Goal: Contribute content: Add original content to the website for others to see

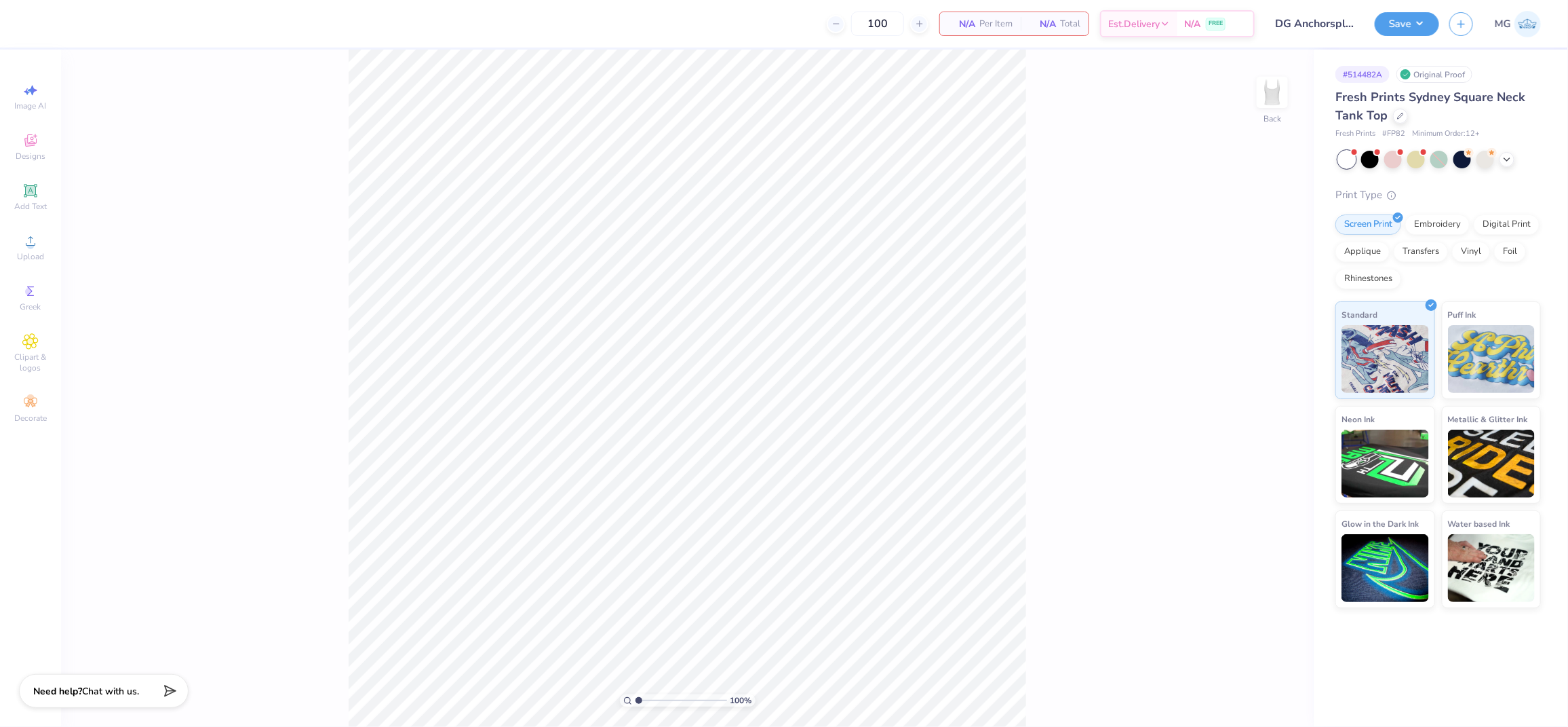
click at [210, 280] on div "100 % Back" at bounding box center [687, 388] width 1253 height 678
click at [45, 250] on div "Upload" at bounding box center [30, 247] width 47 height 40
type input "1.94"
click at [1253, 322] on input "7.03" at bounding box center [1262, 326] width 48 height 19
click at [1262, 319] on input "7.03" at bounding box center [1262, 326] width 48 height 19
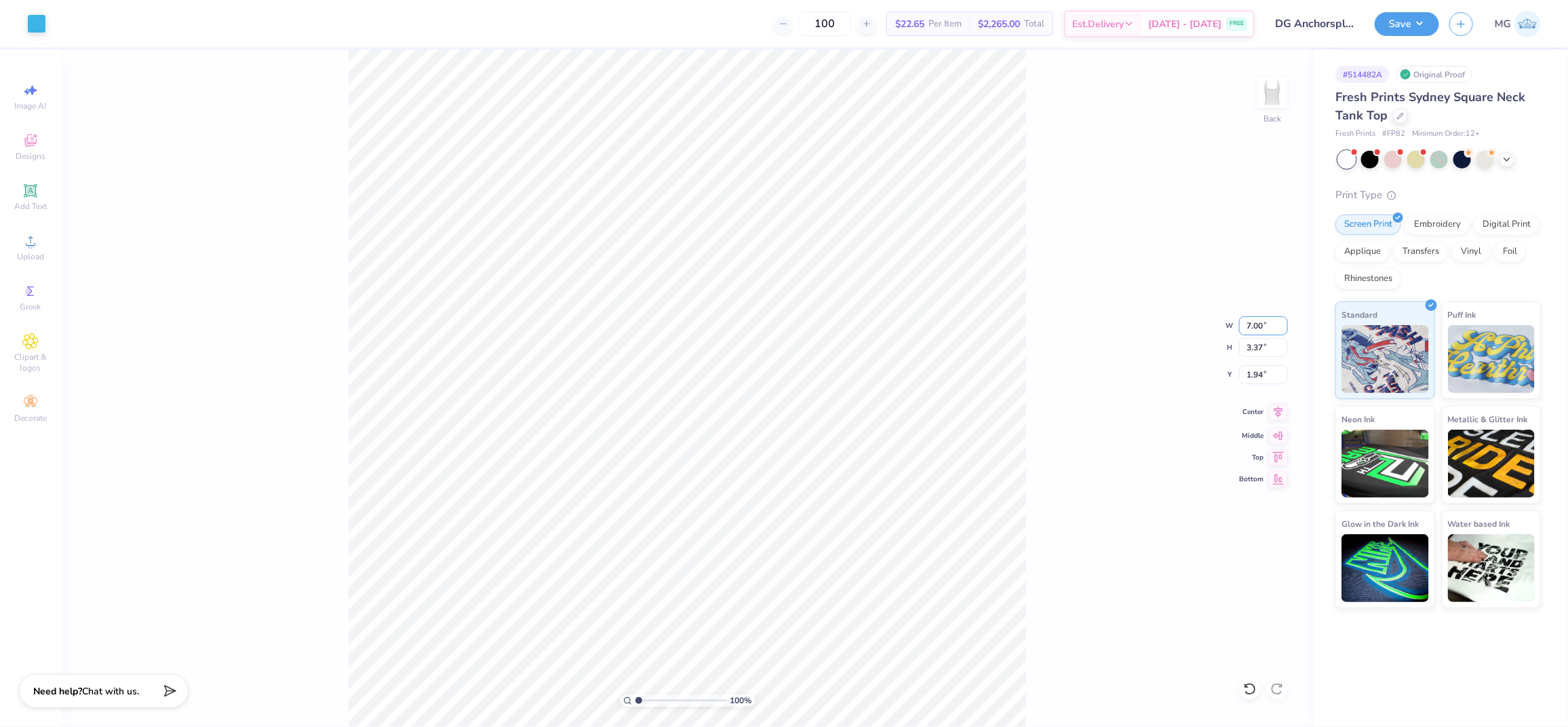
type input "7.00"
type input "3.36"
type input "1.95"
click at [1047, 441] on div "100 % Back W 7.00 7.00 " H 3.36 3.36 " Y 1.95 1.95 " Center Middle Top Bottom" at bounding box center [687, 388] width 1253 height 678
click at [1098, 329] on div "100 % Back W 7.00 7.00 " H 3.36 3.36 " Y 1.95 1.95 " Center Middle Top Bottom" at bounding box center [687, 388] width 1253 height 678
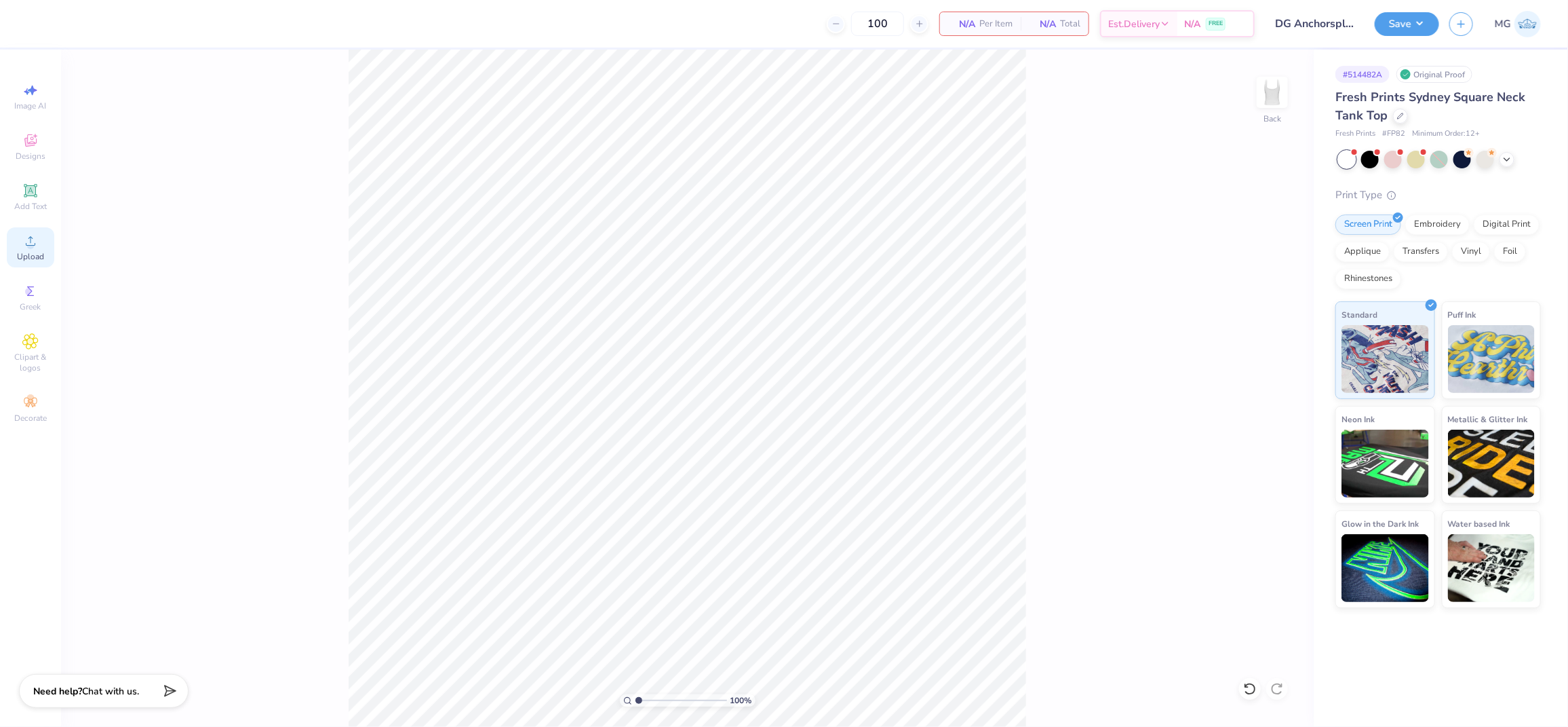
click at [23, 254] on span "Upload" at bounding box center [30, 256] width 28 height 10
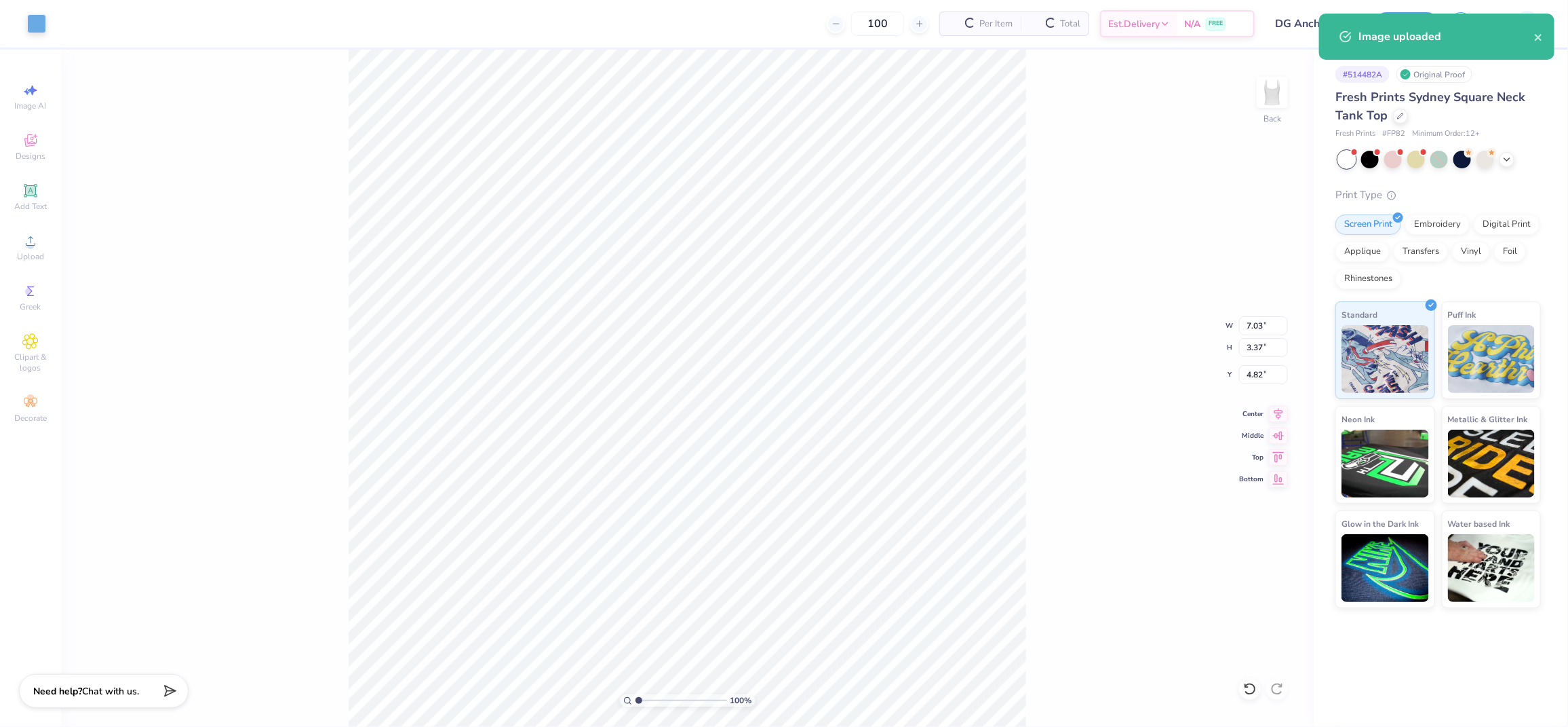
type input "2.44"
click at [1262, 321] on input "7.03" at bounding box center [1262, 326] width 48 height 19
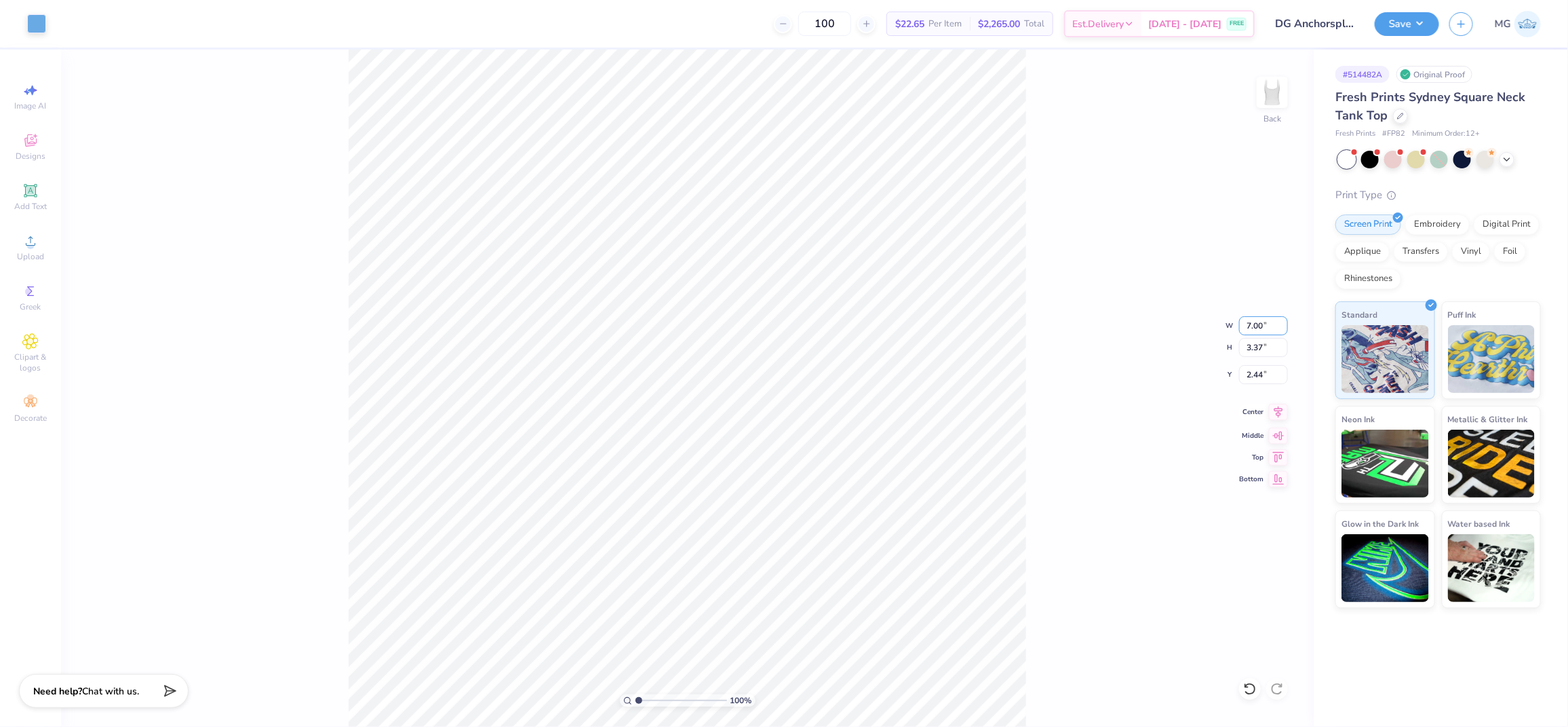
type input "7.00"
type input "3.36"
click at [1088, 427] on div "100 % Back W 7.00 7.00 " H 3.36 3.36 " Y 2.45 2.45 " Center Middle Top Bottom" at bounding box center [687, 388] width 1253 height 678
click at [1262, 374] on input "2.45" at bounding box center [1262, 374] width 48 height 19
type input "2.00"
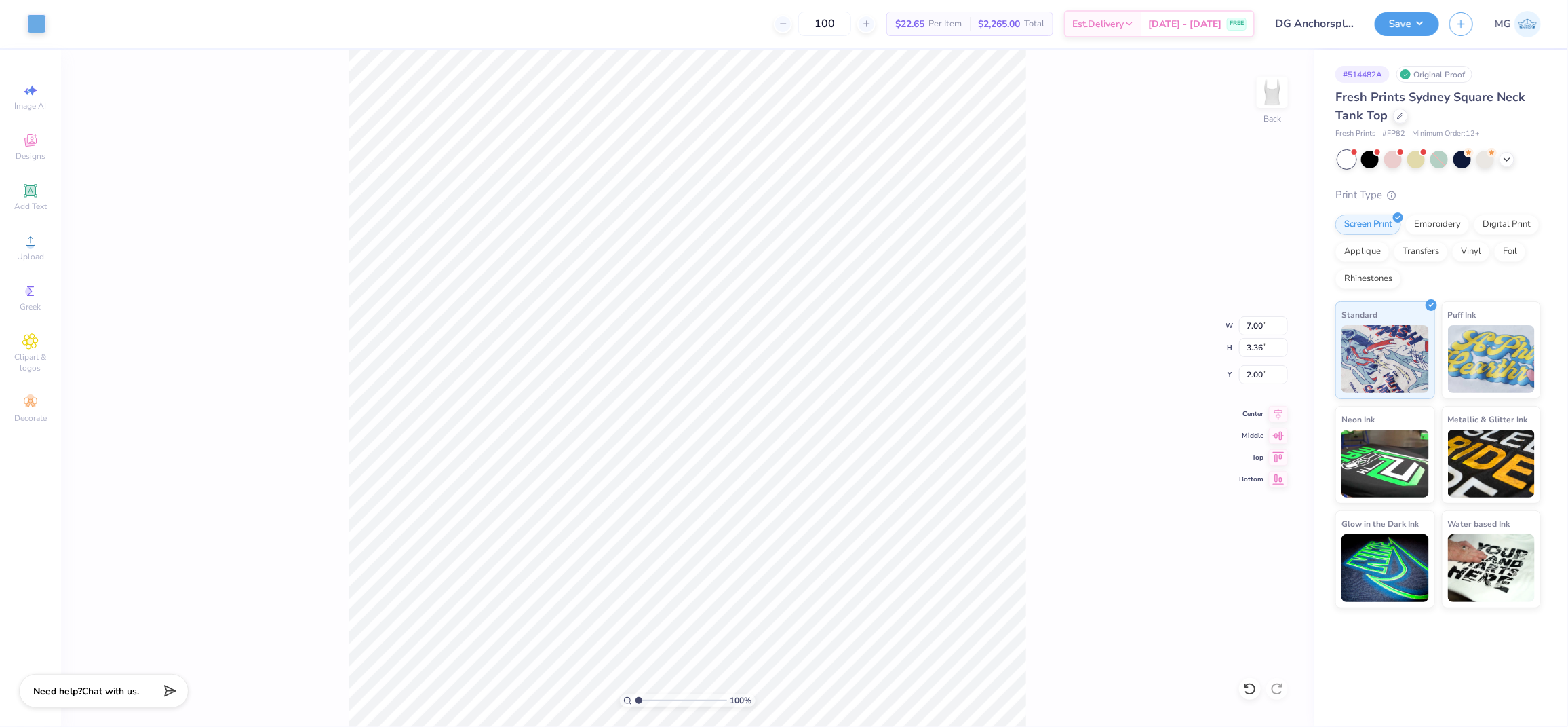
click at [1055, 391] on div "100 % Back W 7.00 7.00 " H 3.36 3.36 " Y 2.00 2.00 " Center Middle Top Bottom" at bounding box center [687, 388] width 1253 height 678
click at [1425, 19] on button "Save" at bounding box center [1407, 22] width 65 height 24
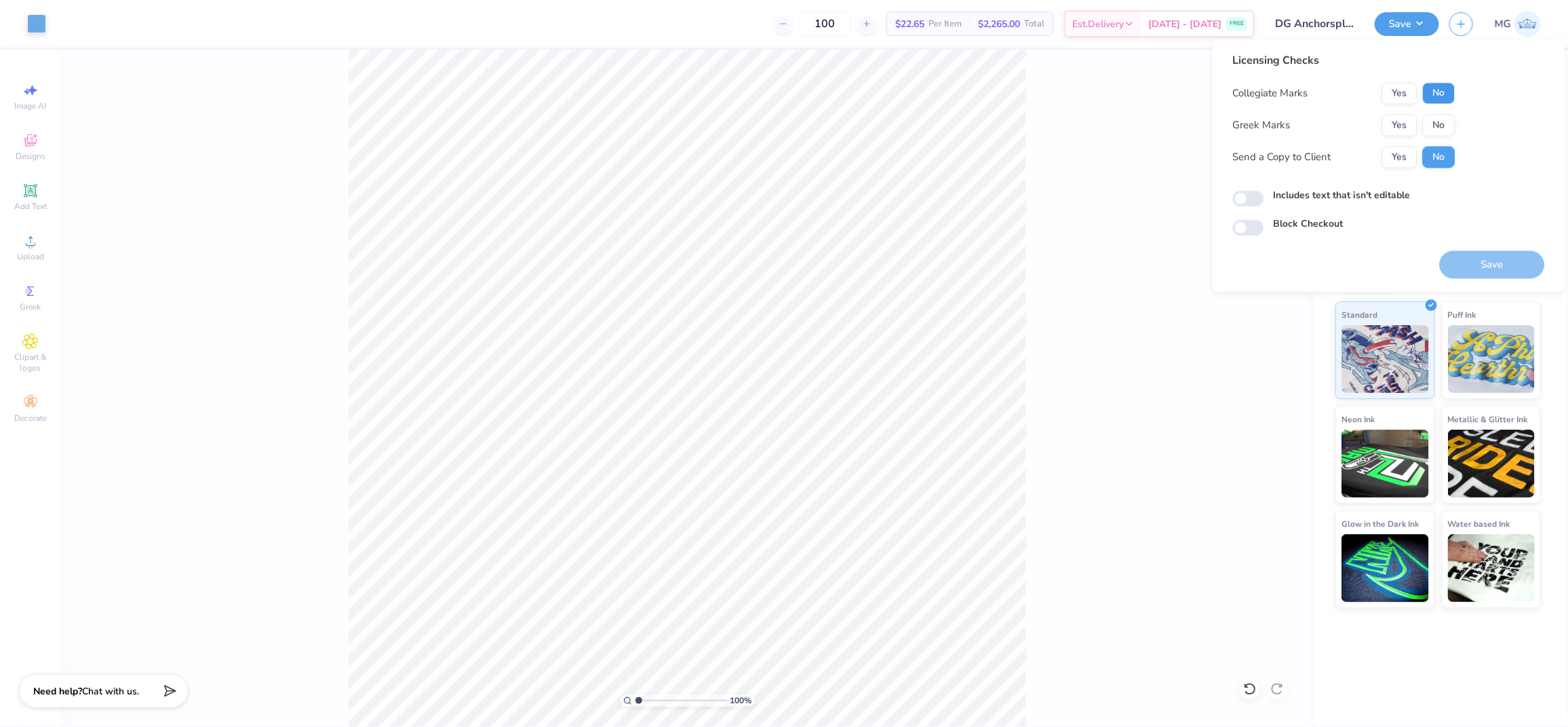
click at [1447, 95] on button "No" at bounding box center [1439, 93] width 32 height 22
click at [1419, 121] on div "Yes No" at bounding box center [1418, 125] width 73 height 22
click at [1409, 121] on button "Yes" at bounding box center [1399, 125] width 35 height 22
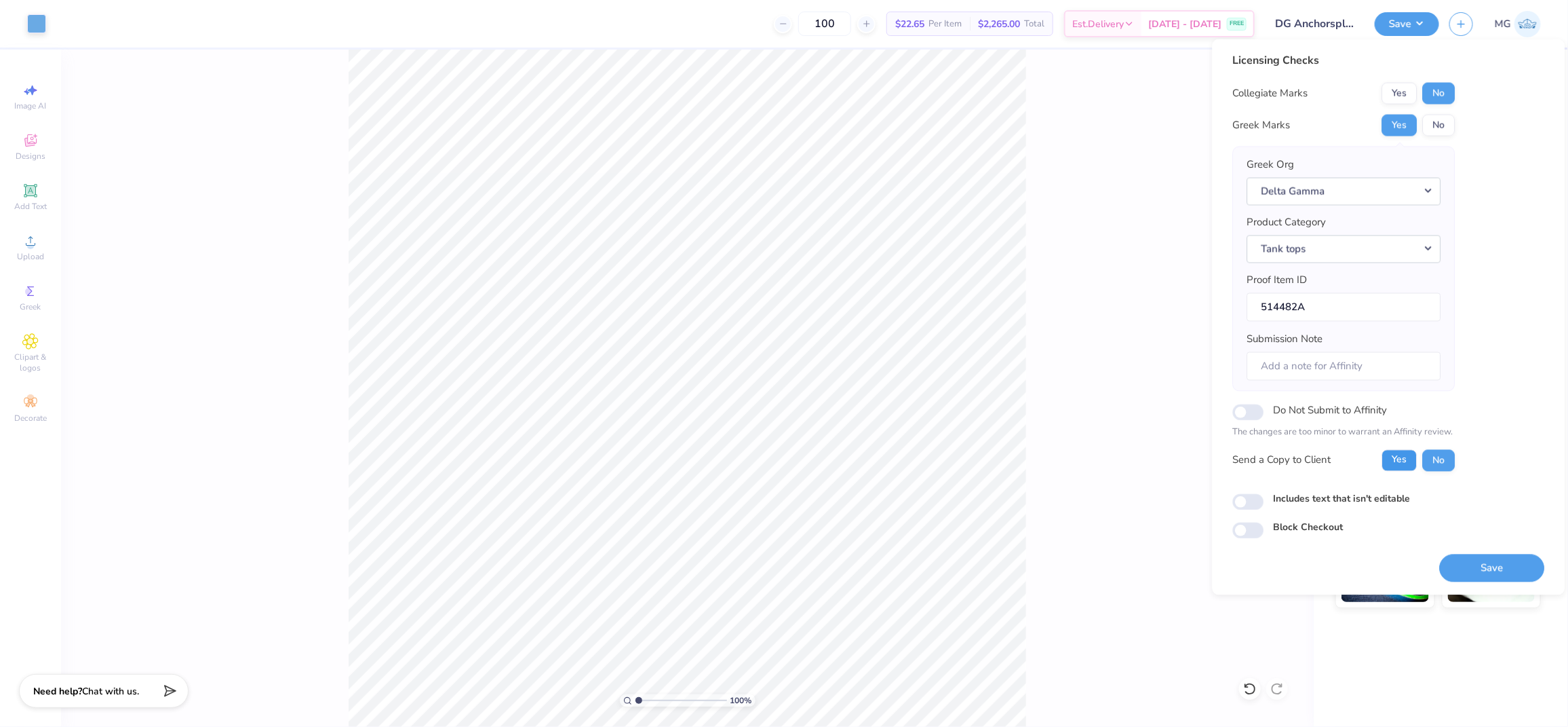
click at [1407, 464] on button "Yes" at bounding box center [1399, 460] width 35 height 22
click at [1297, 516] on div "Licensing Checks Collegiate Marks Yes No Greek Marks Yes No Greek Org Delta Gam…" at bounding box center [1389, 296] width 312 height 486
click at [1303, 507] on div "Includes text that isn't editable" at bounding box center [1389, 499] width 312 height 15
drag, startPoint x: 1310, startPoint y: 499, endPoint x: 1317, endPoint y: 502, distance: 7.6
click at [1310, 499] on label "Includes text that isn't editable" at bounding box center [1342, 498] width 137 height 14
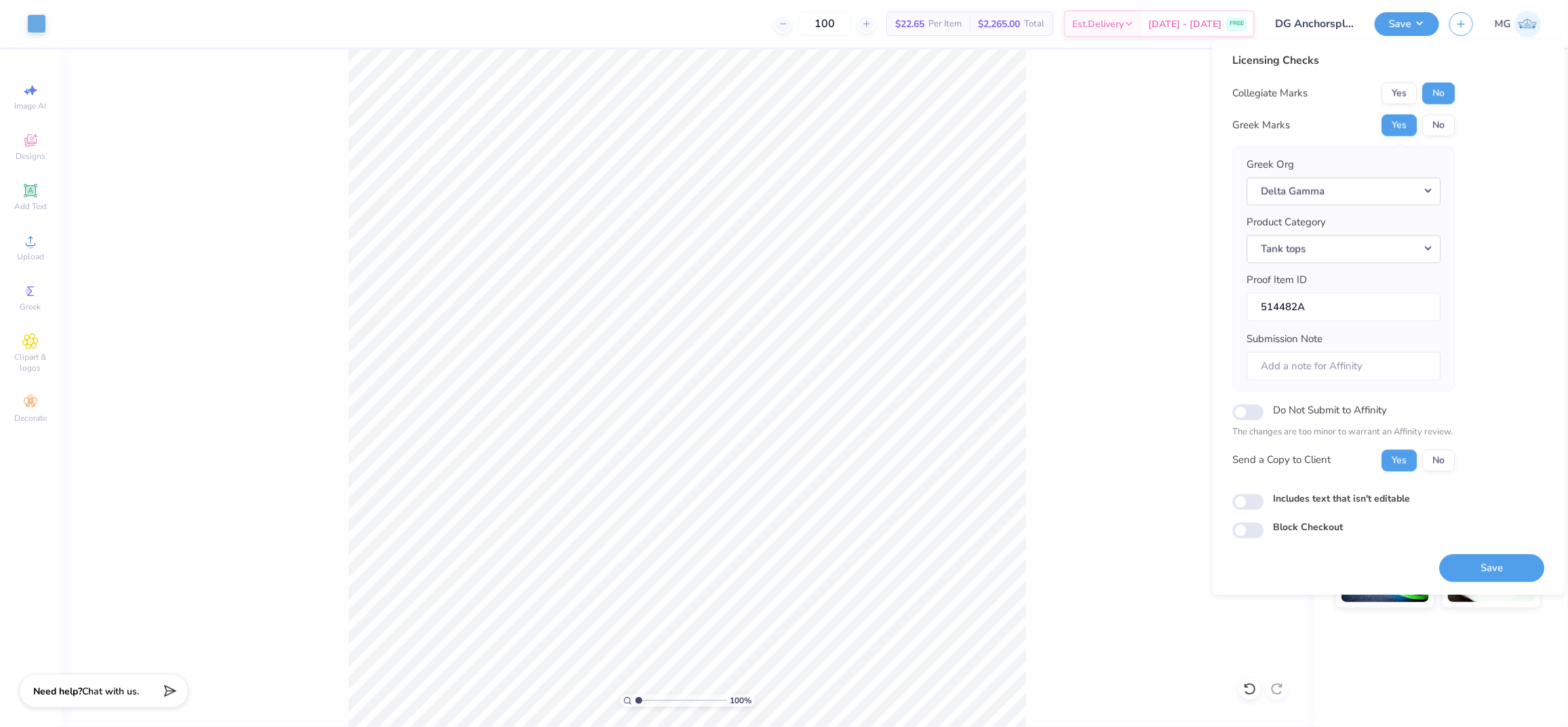
click at [1264, 499] on input "Includes text that isn't editable" at bounding box center [1248, 501] width 31 height 16
checkbox input "true"
click at [1498, 573] on button "Save" at bounding box center [1492, 567] width 105 height 28
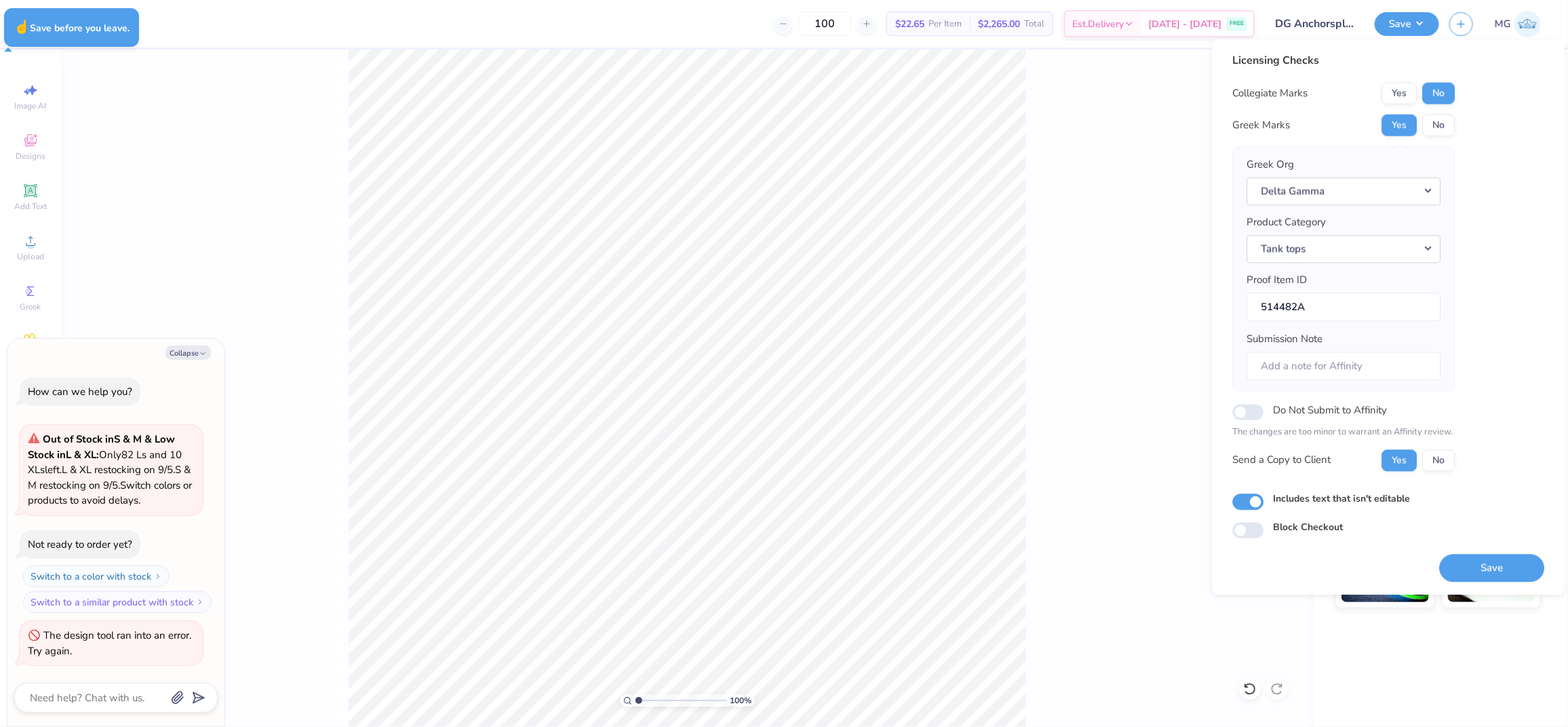
type textarea "x"
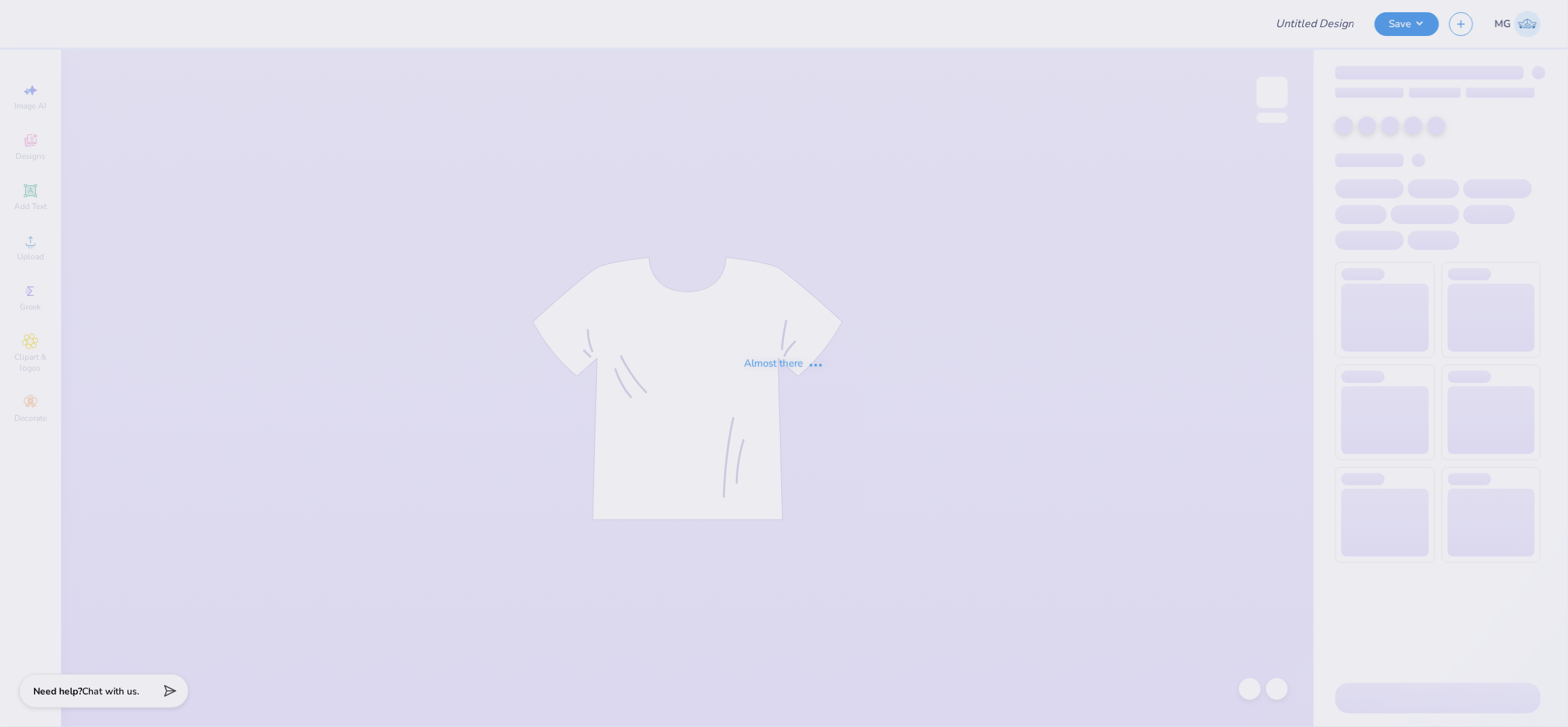
type input "DG Anchorsplash 2"
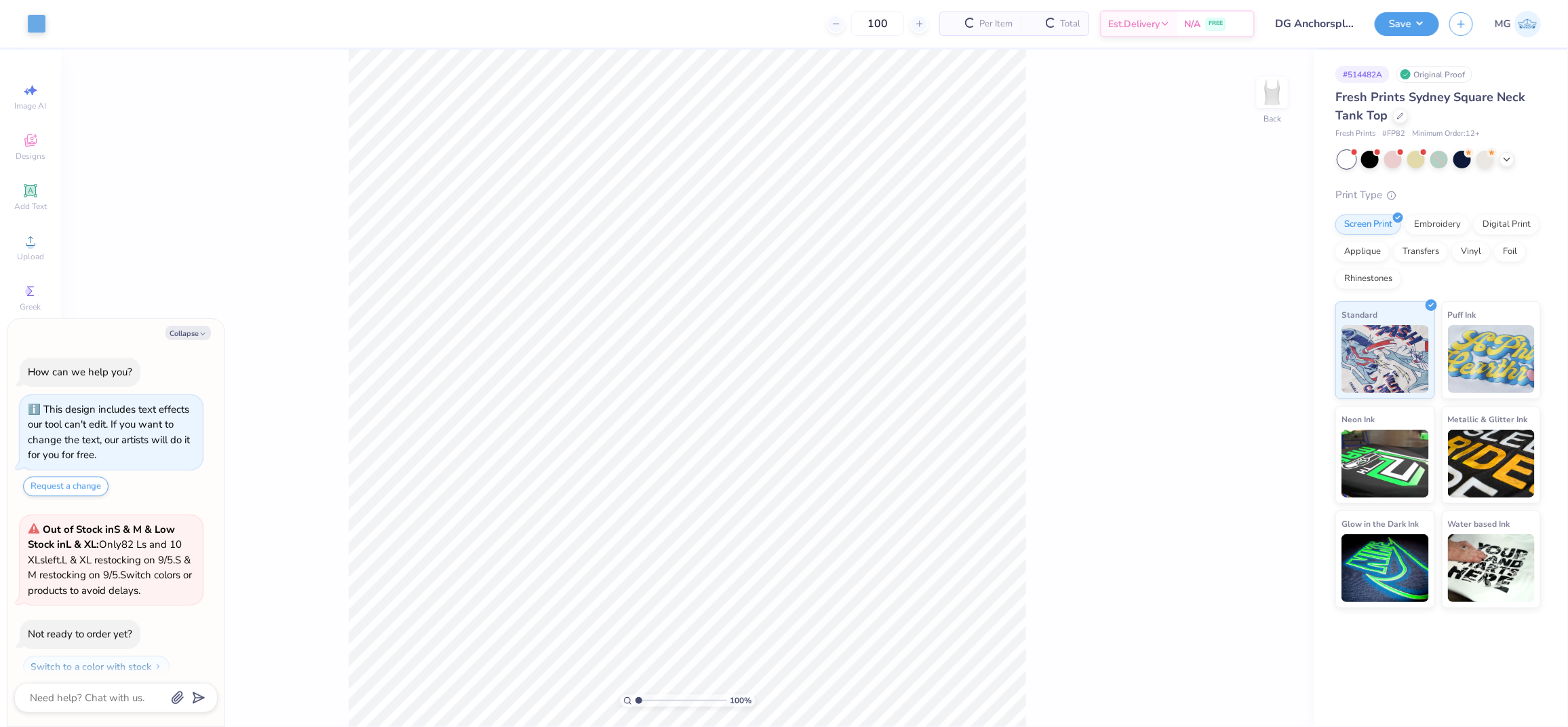
scroll to position [38, 0]
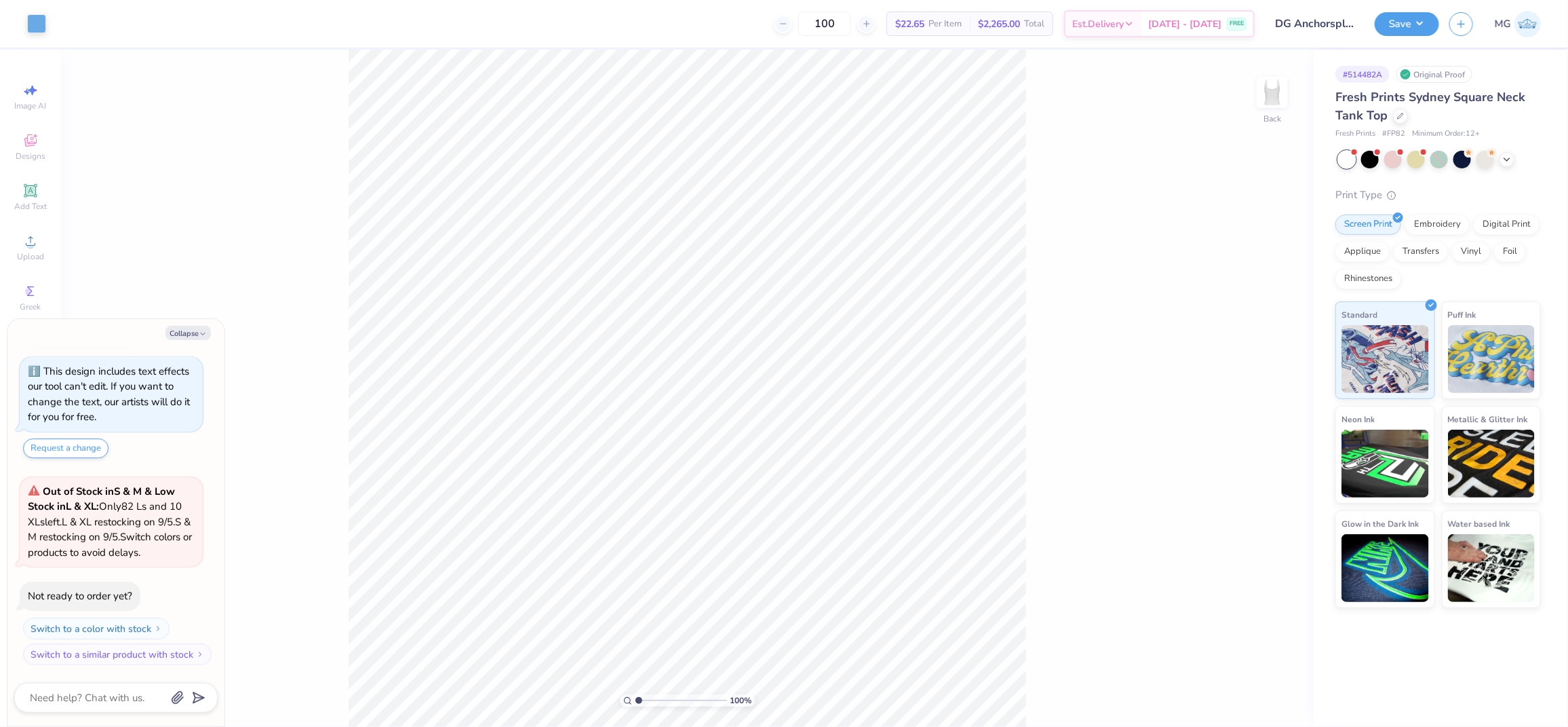
click at [201, 340] on div "Collapse How can we help you? This design includes text effects our tool can't …" at bounding box center [116, 523] width 217 height 407
click at [196, 335] on button "Collapse" at bounding box center [188, 333] width 46 height 14
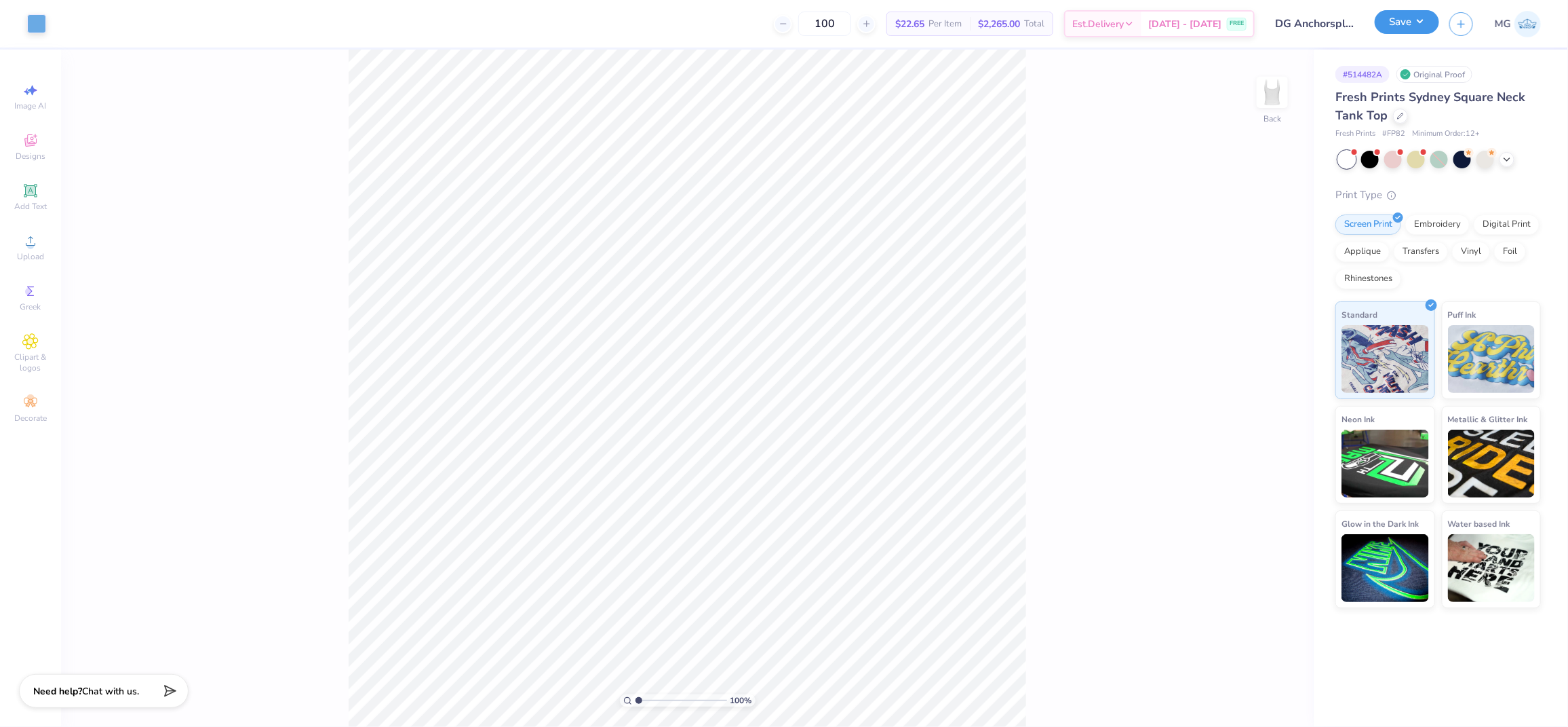
click at [1420, 25] on button "Save" at bounding box center [1407, 22] width 65 height 24
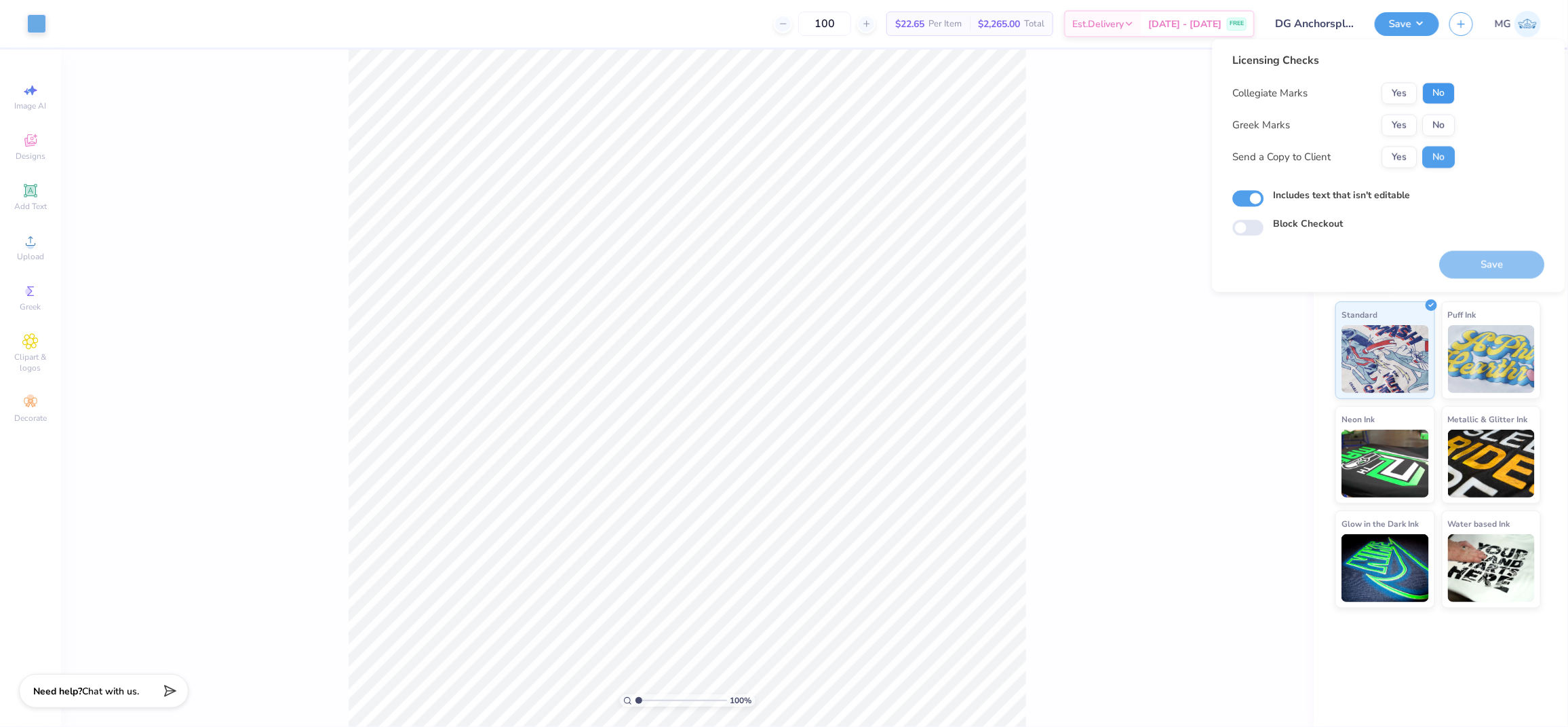
click at [1437, 86] on button "No" at bounding box center [1439, 93] width 32 height 22
click at [1397, 127] on button "Yes" at bounding box center [1399, 125] width 35 height 22
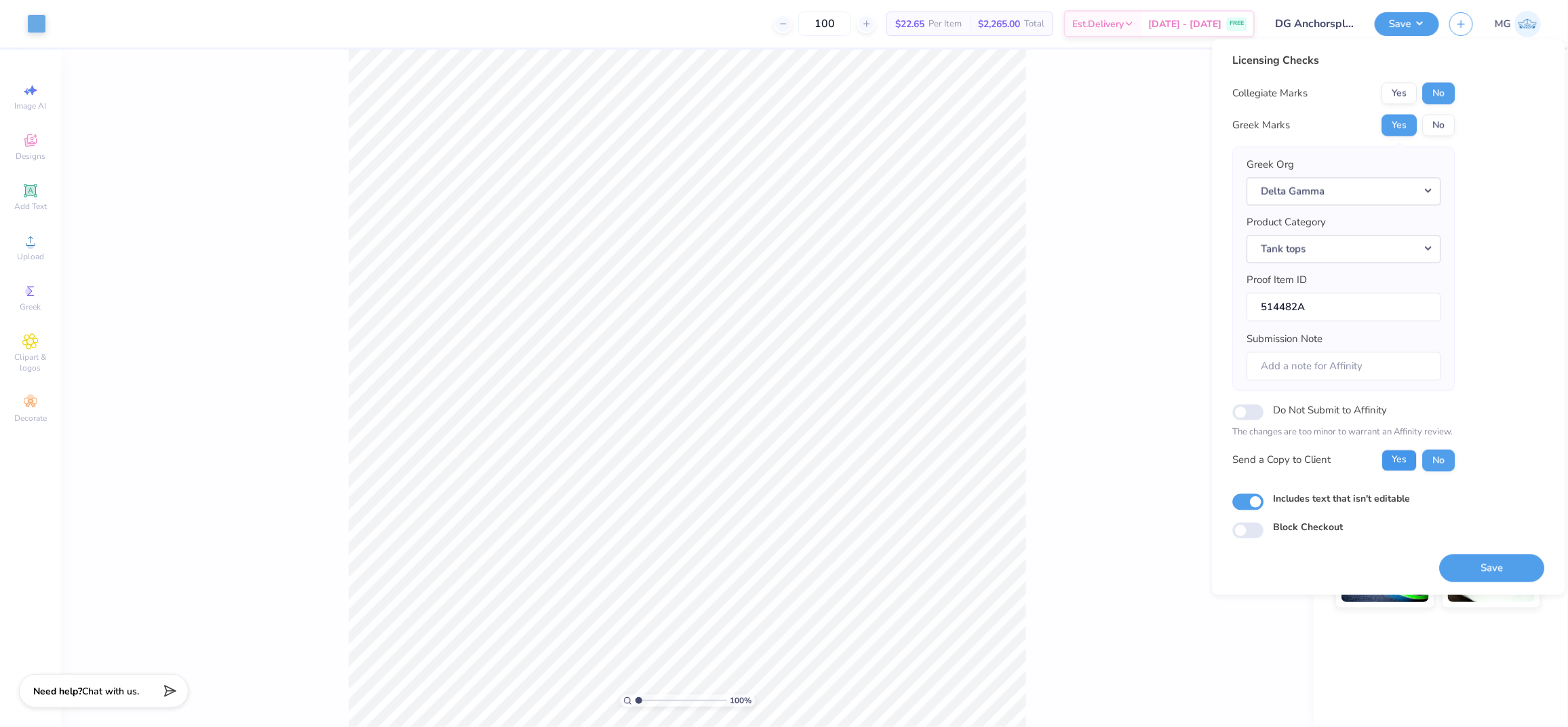
click at [1399, 469] on button "Yes" at bounding box center [1399, 460] width 35 height 22
click at [1477, 566] on button "Save" at bounding box center [1492, 567] width 105 height 28
type textarea "x"
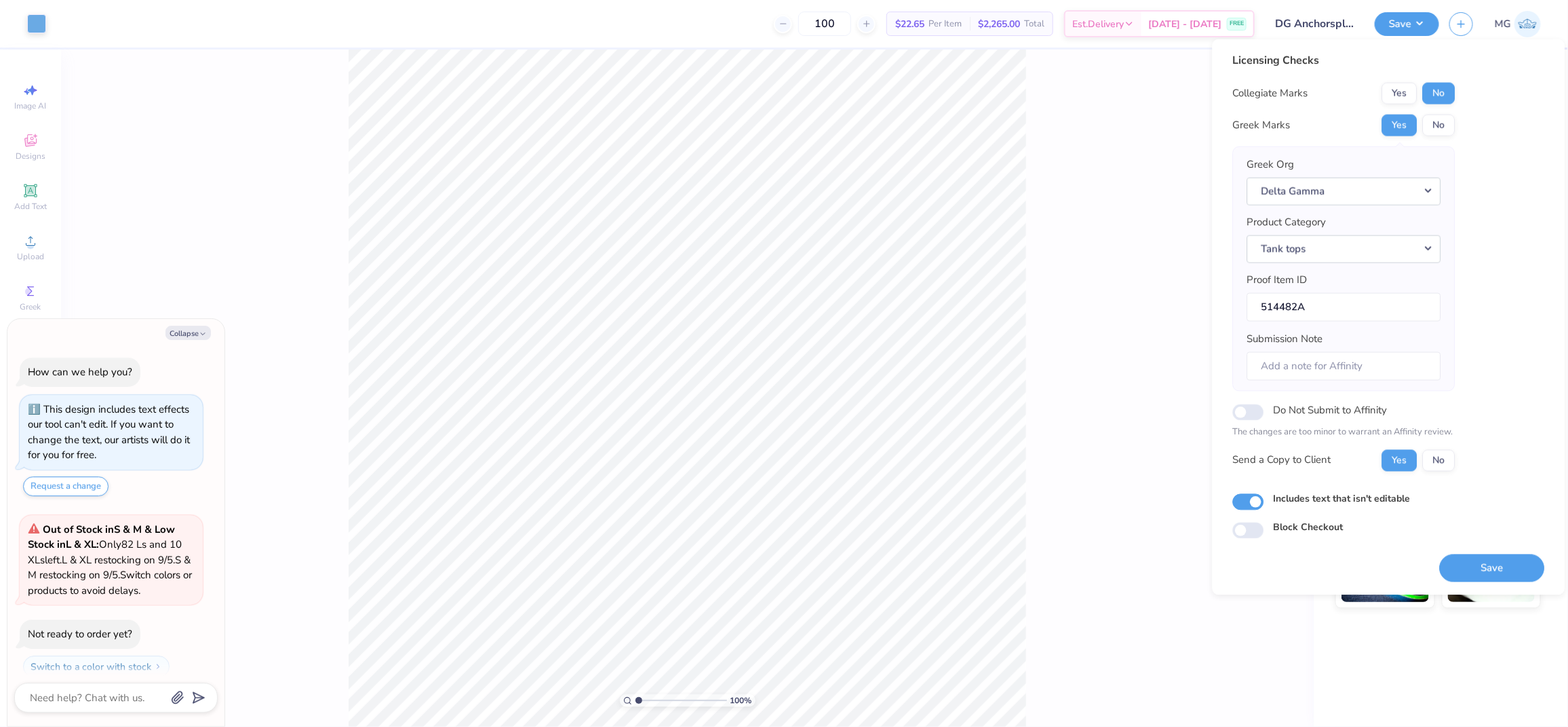
scroll to position [89, 0]
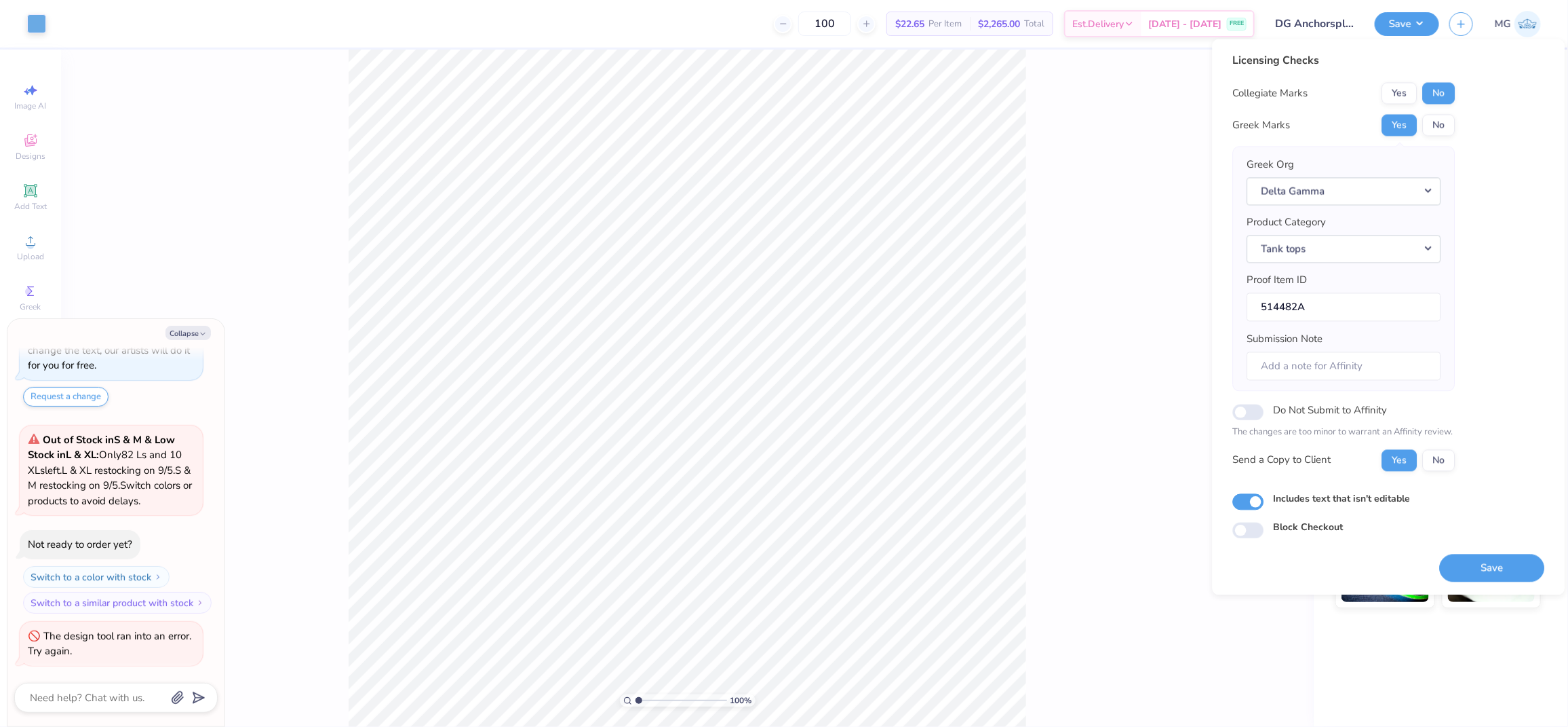
click at [1120, 272] on div "100 % Back" at bounding box center [687, 388] width 1253 height 678
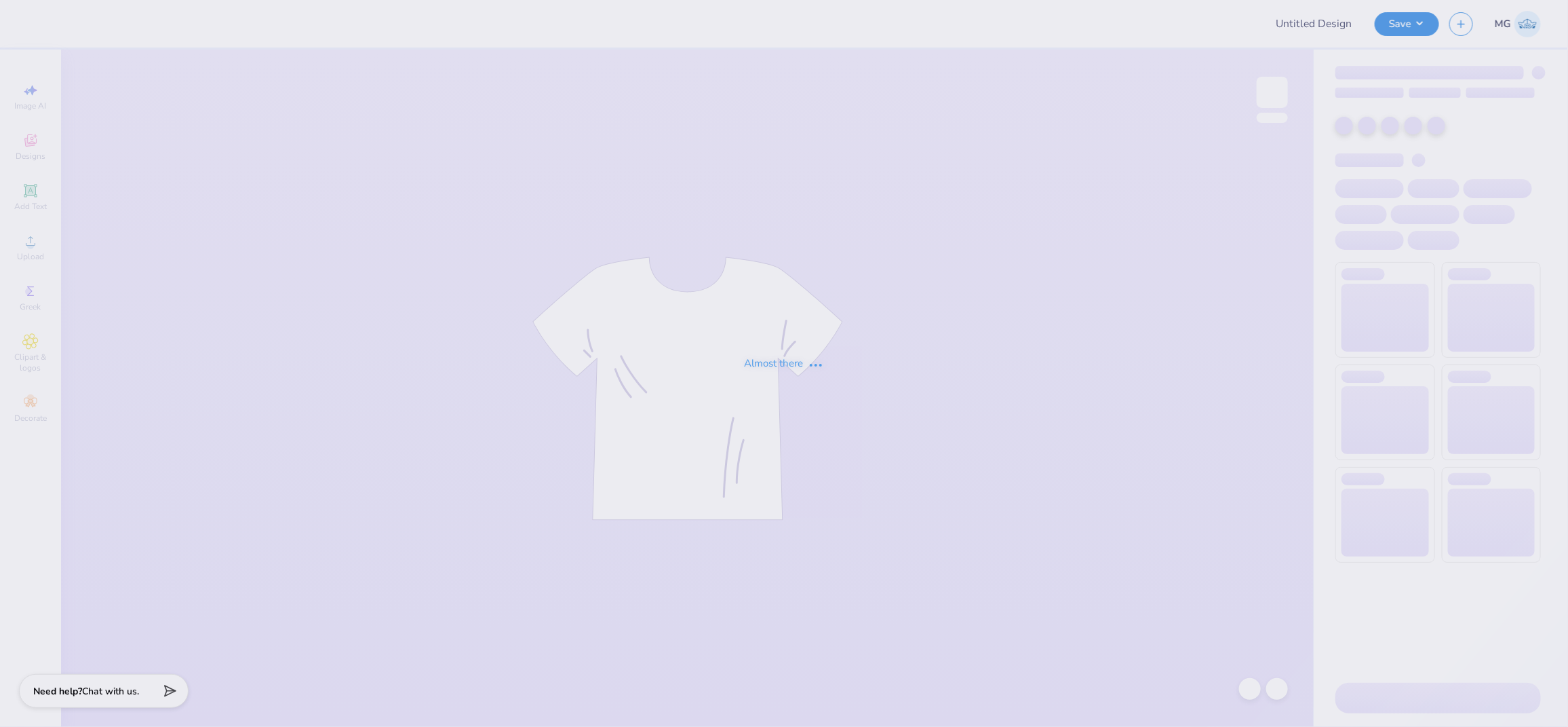
type input "DG Anchorsplash 2"
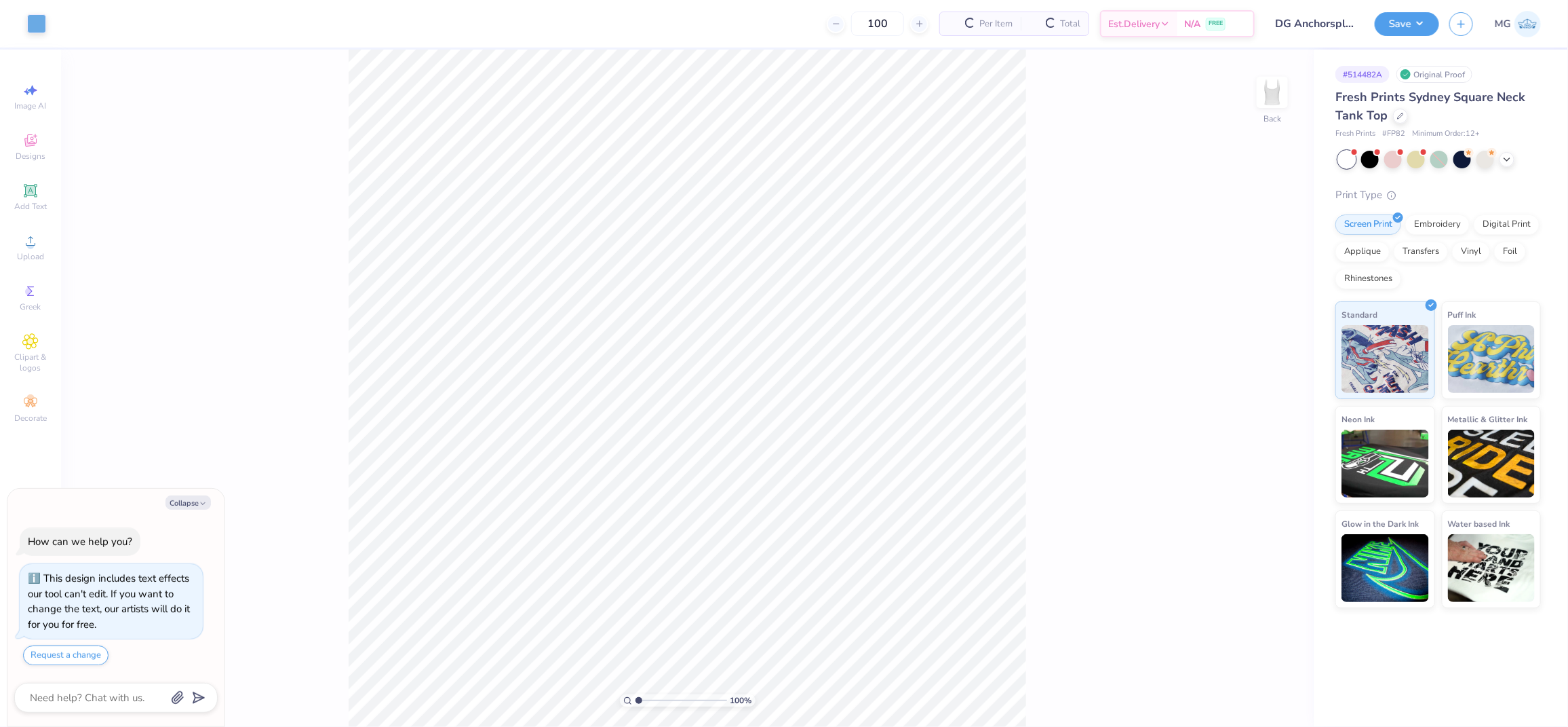
type textarea "x"
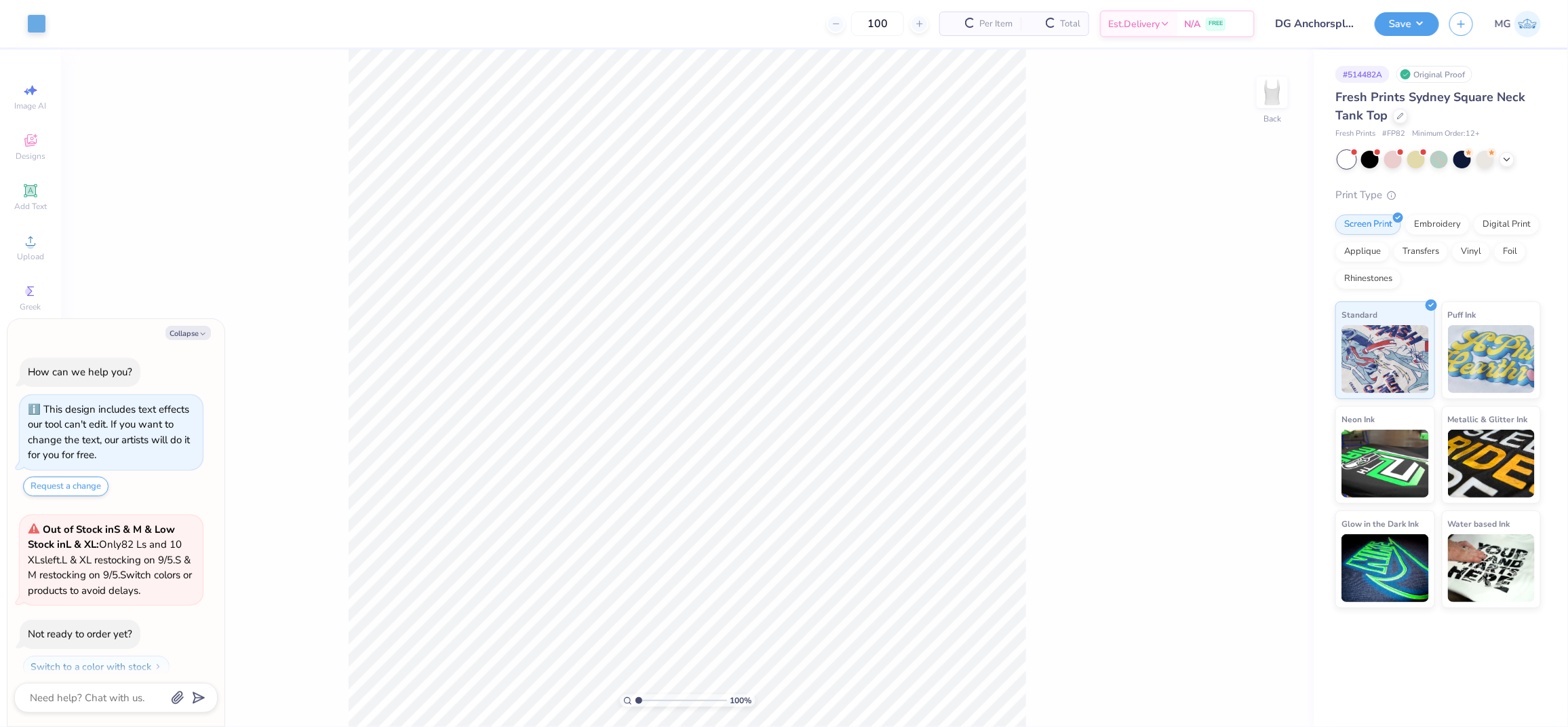
scroll to position [38, 0]
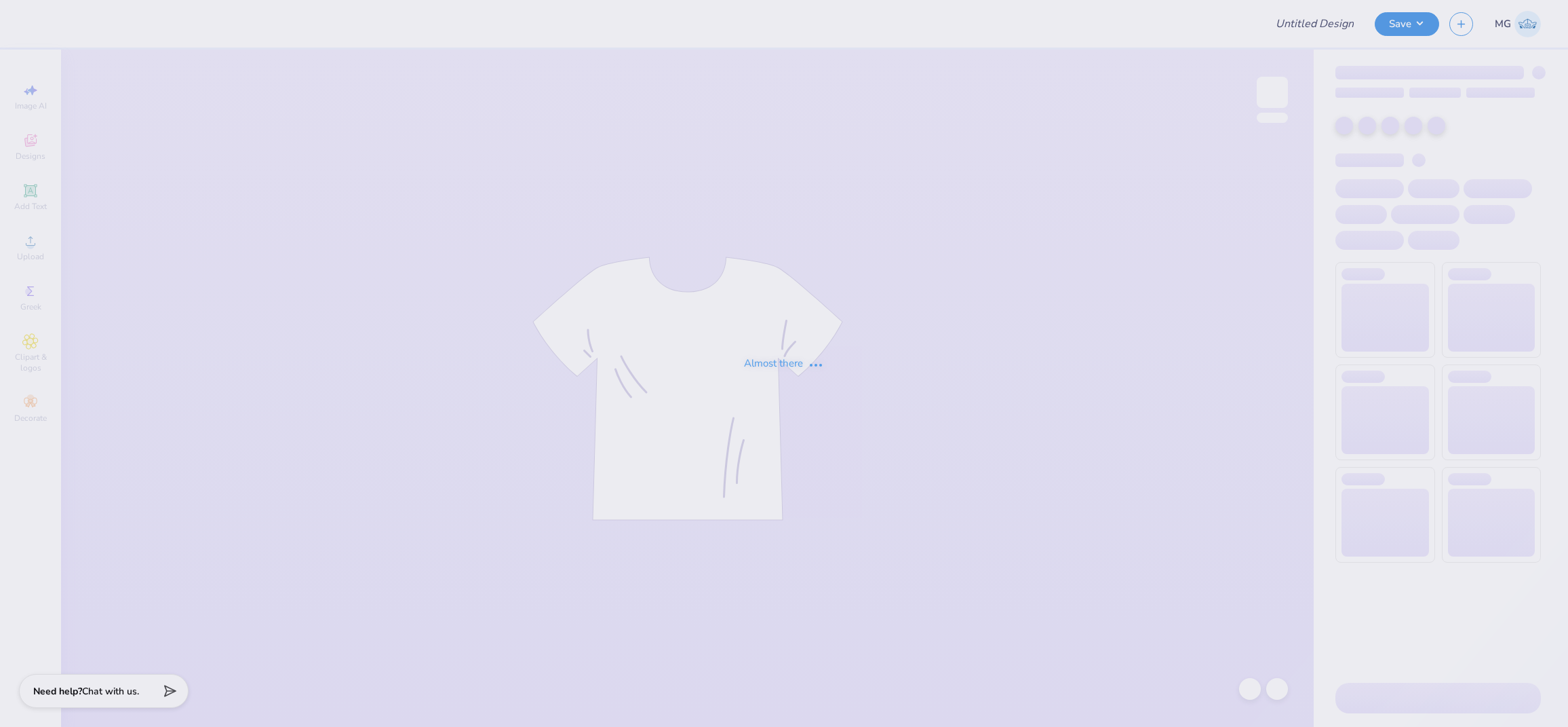
type input "Bid day"
type input "Aphi big little"
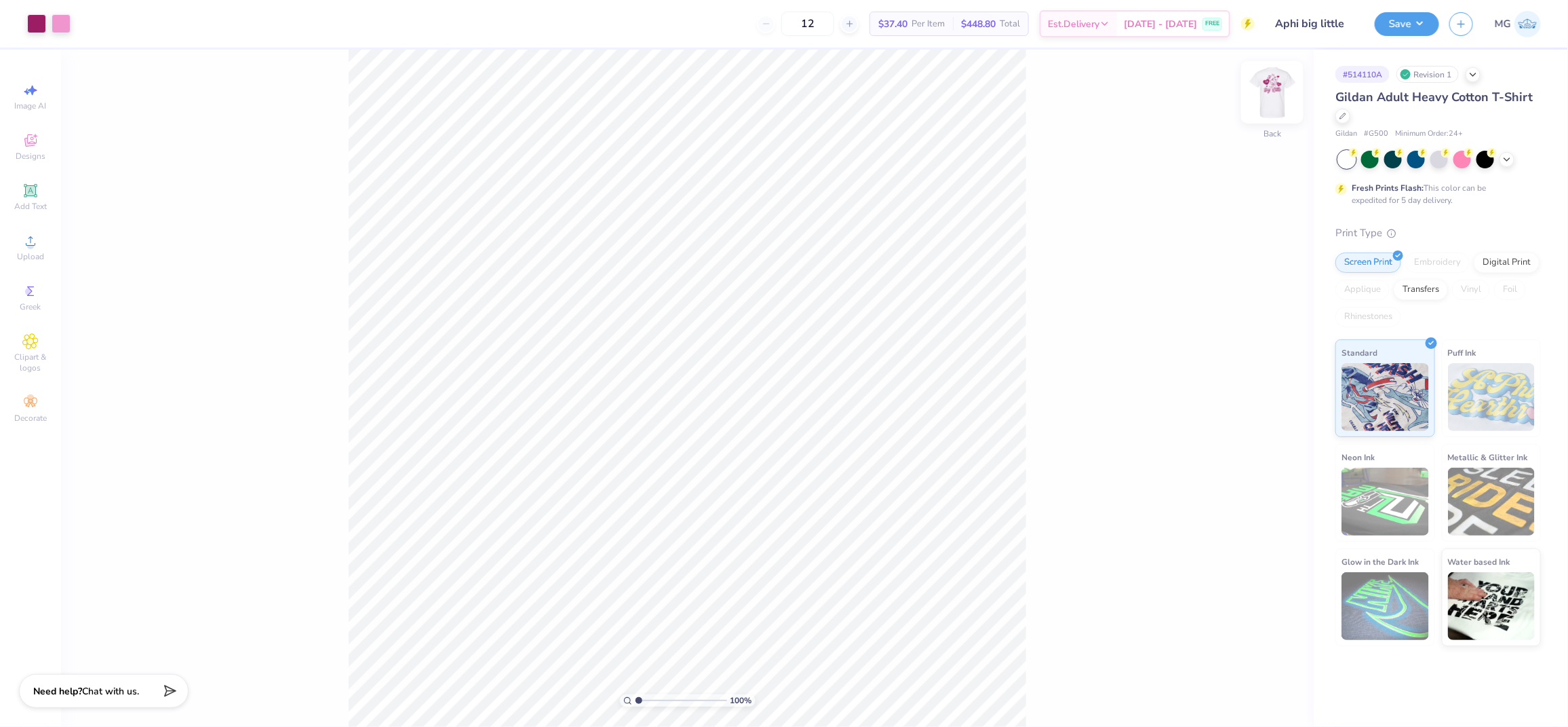
click at [1283, 98] on img at bounding box center [1272, 92] width 54 height 54
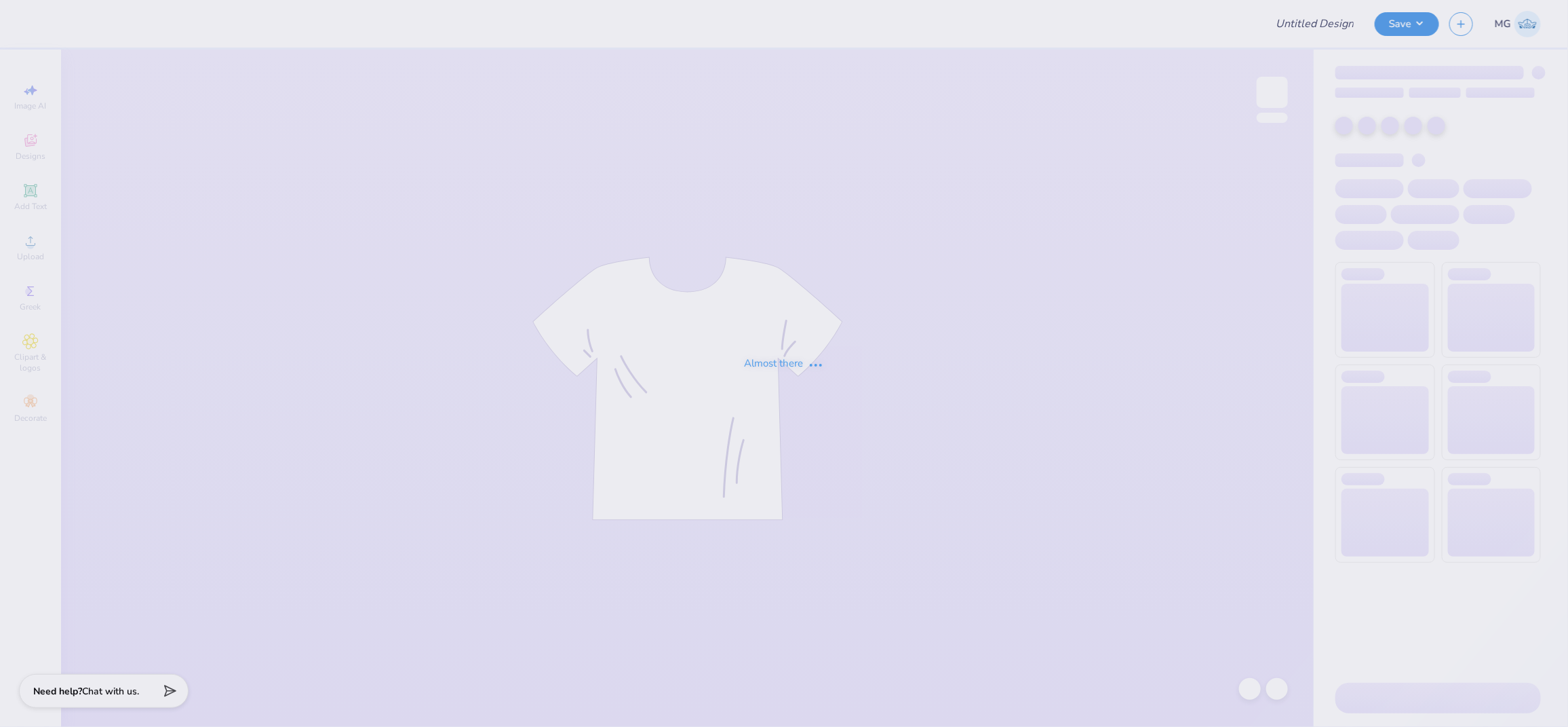
type input "AOE Dads Day"
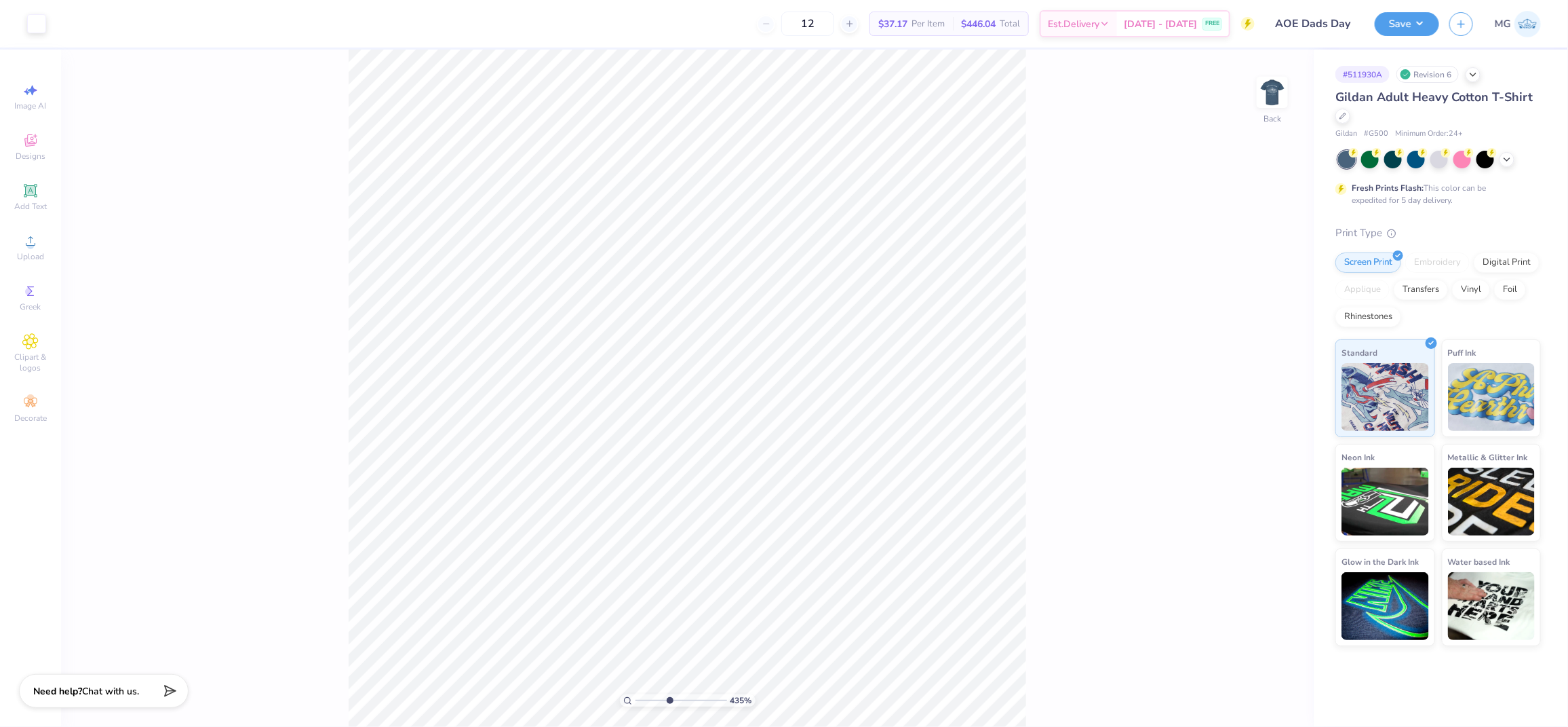
click at [669, 704] on input "range" at bounding box center [681, 699] width 91 height 12
drag, startPoint x: 666, startPoint y: 703, endPoint x: 646, endPoint y: 692, distance: 22.8
click at [646, 694] on input "range" at bounding box center [681, 699] width 91 height 12
click at [1269, 99] on img at bounding box center [1272, 92] width 54 height 54
click at [1190, 226] on div "188 % Front" at bounding box center [687, 388] width 1253 height 678
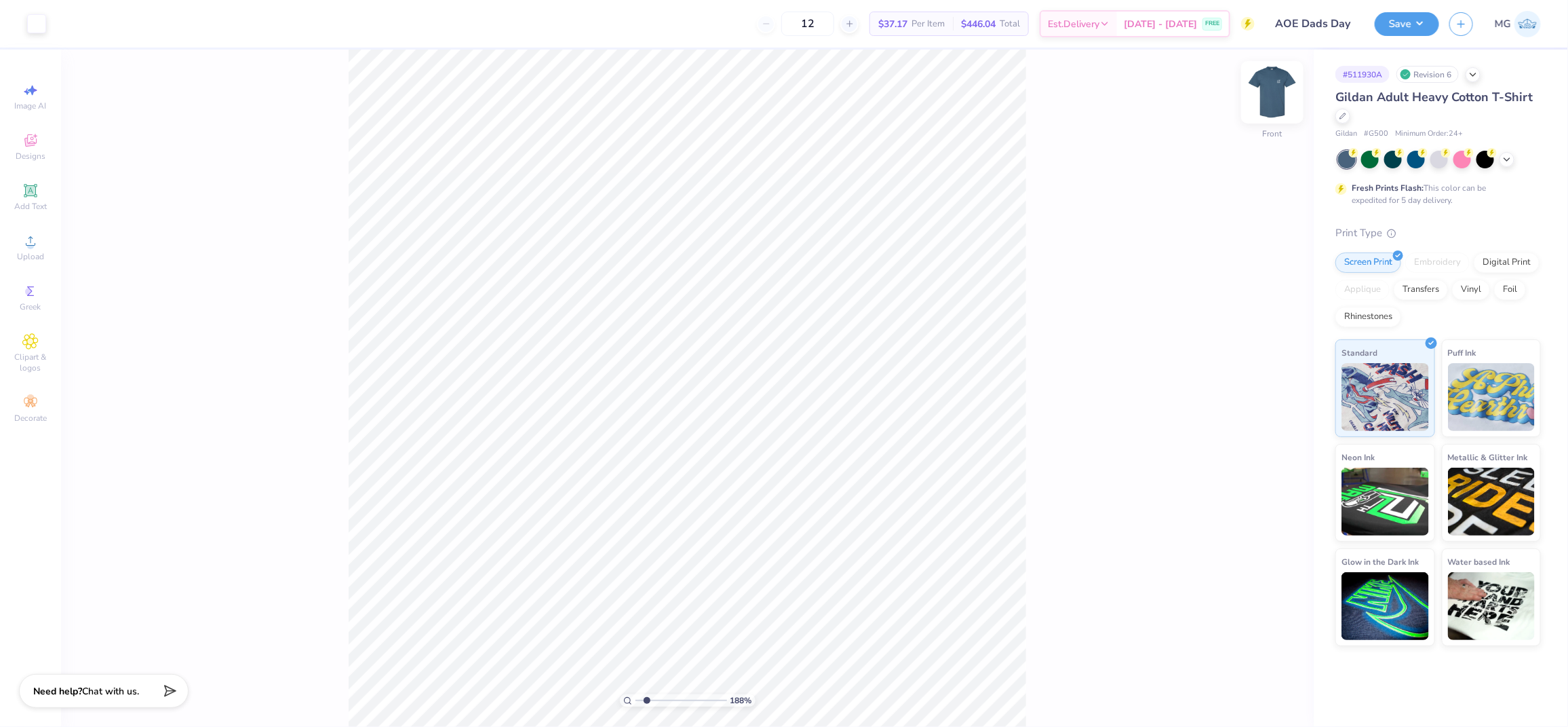
click at [1281, 89] on img at bounding box center [1272, 92] width 54 height 54
drag, startPoint x: 644, startPoint y: 699, endPoint x: 593, endPoint y: 700, distance: 51.0
type input "1"
click at [635, 700] on input "range" at bounding box center [681, 699] width 91 height 12
click at [34, 246] on icon at bounding box center [30, 240] width 16 height 16
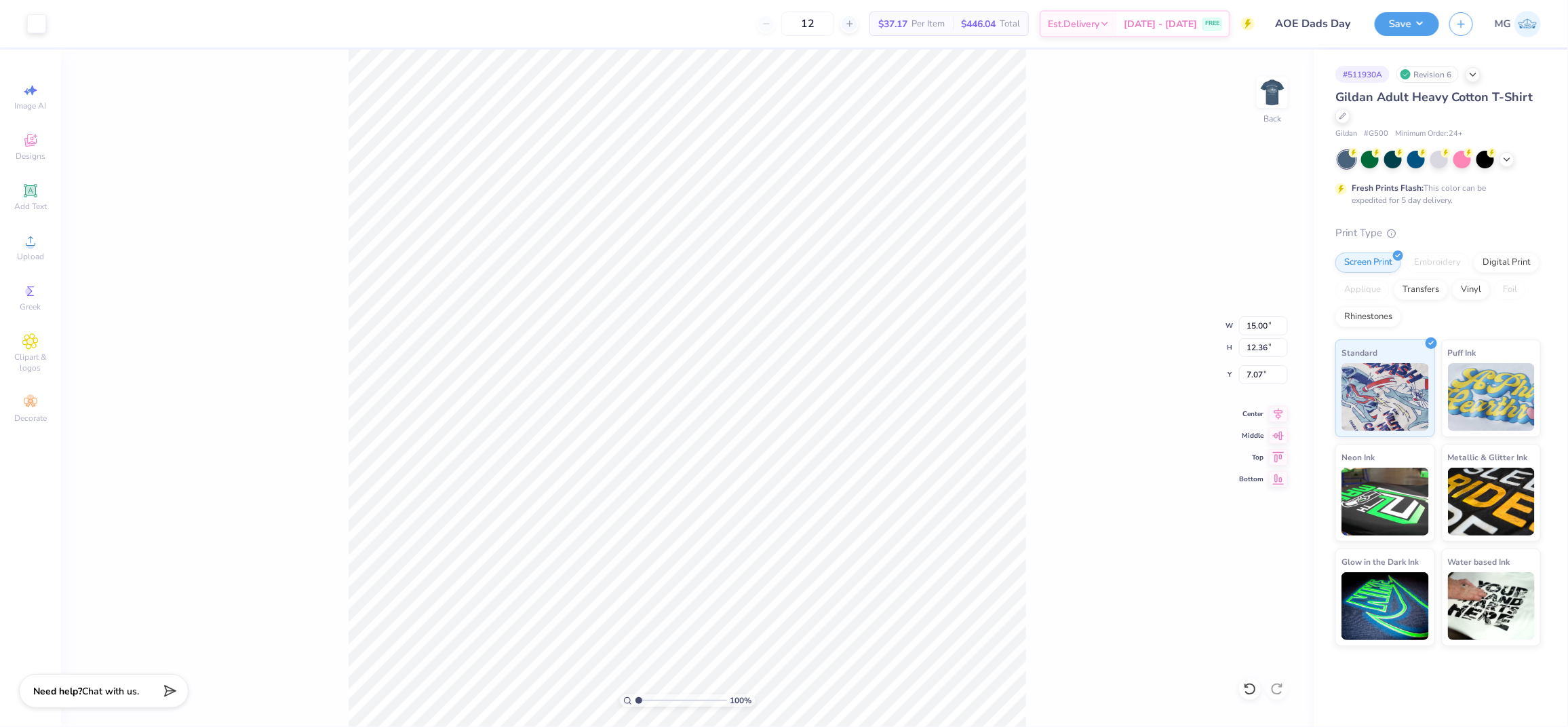
type input "6.54"
type input "5.39"
type input "14.04"
type input "3.92"
click at [1263, 326] on input "6.54" at bounding box center [1262, 326] width 48 height 19
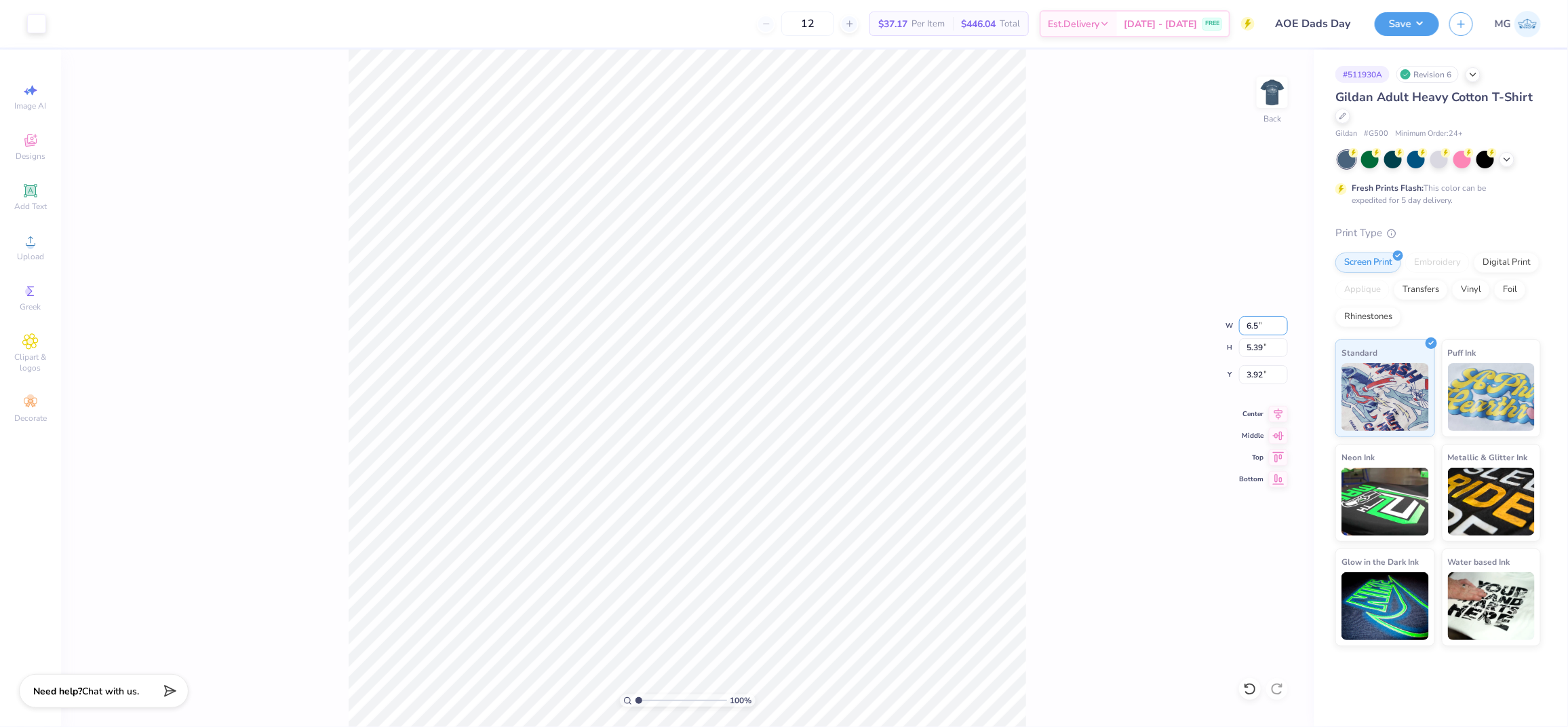
type input "6"
type input "3.50"
type input "2.89"
type input "5.18"
click at [1265, 376] on input "5.18" at bounding box center [1262, 374] width 48 height 19
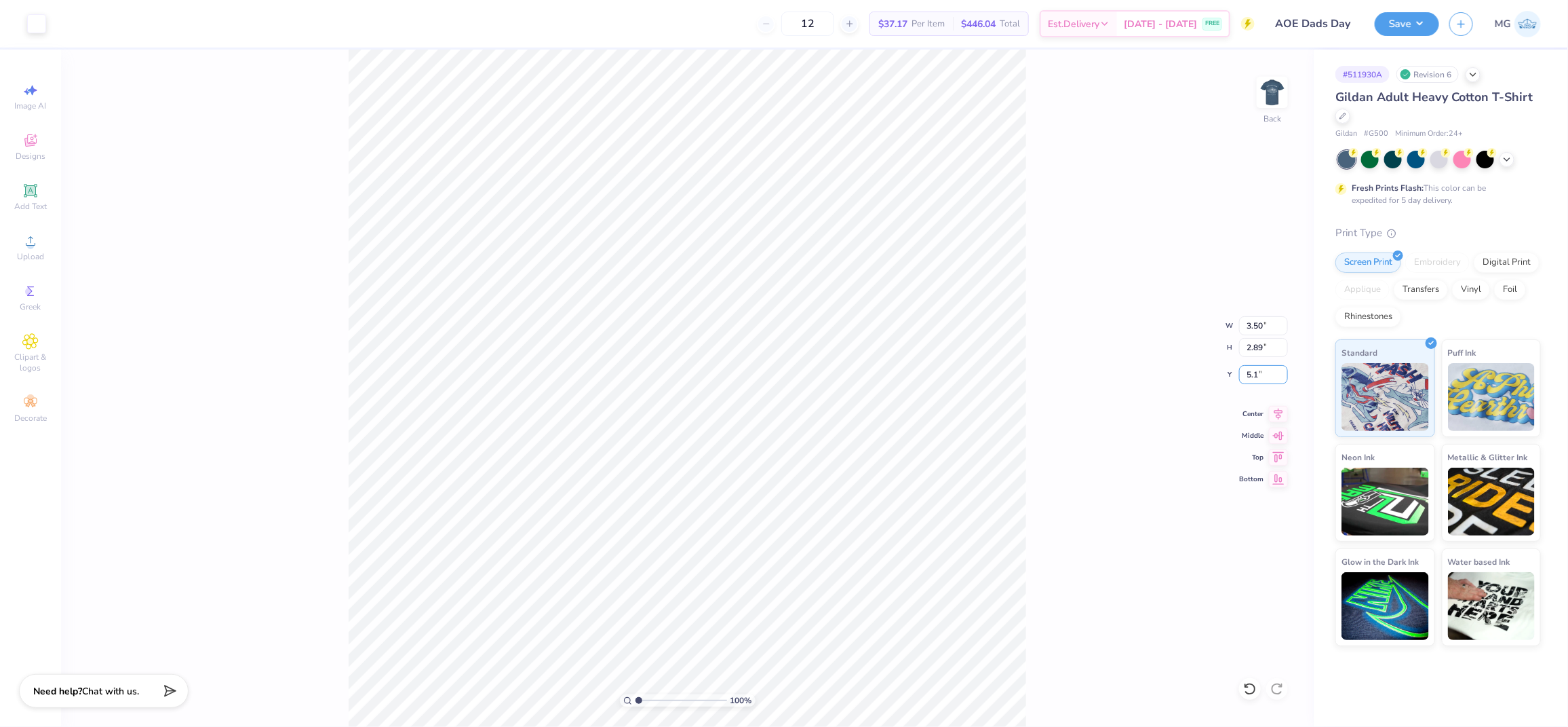
type input "5"
type input "3.00"
drag, startPoint x: 1051, startPoint y: 299, endPoint x: 1044, endPoint y: 293, distance: 9.2
click at [1051, 299] on div "100 % Back W 3.50 3.50 " H 2.89 2.89 " Y 3.00 3.00 " Center Middle Top Bottom" at bounding box center [687, 388] width 1253 height 678
click at [1030, 277] on div "100 % Back W 3.50 3.50 " H 2.89 2.89 " Y 3.00 3.00 " Center Middle Top Bottom" at bounding box center [687, 388] width 1253 height 678
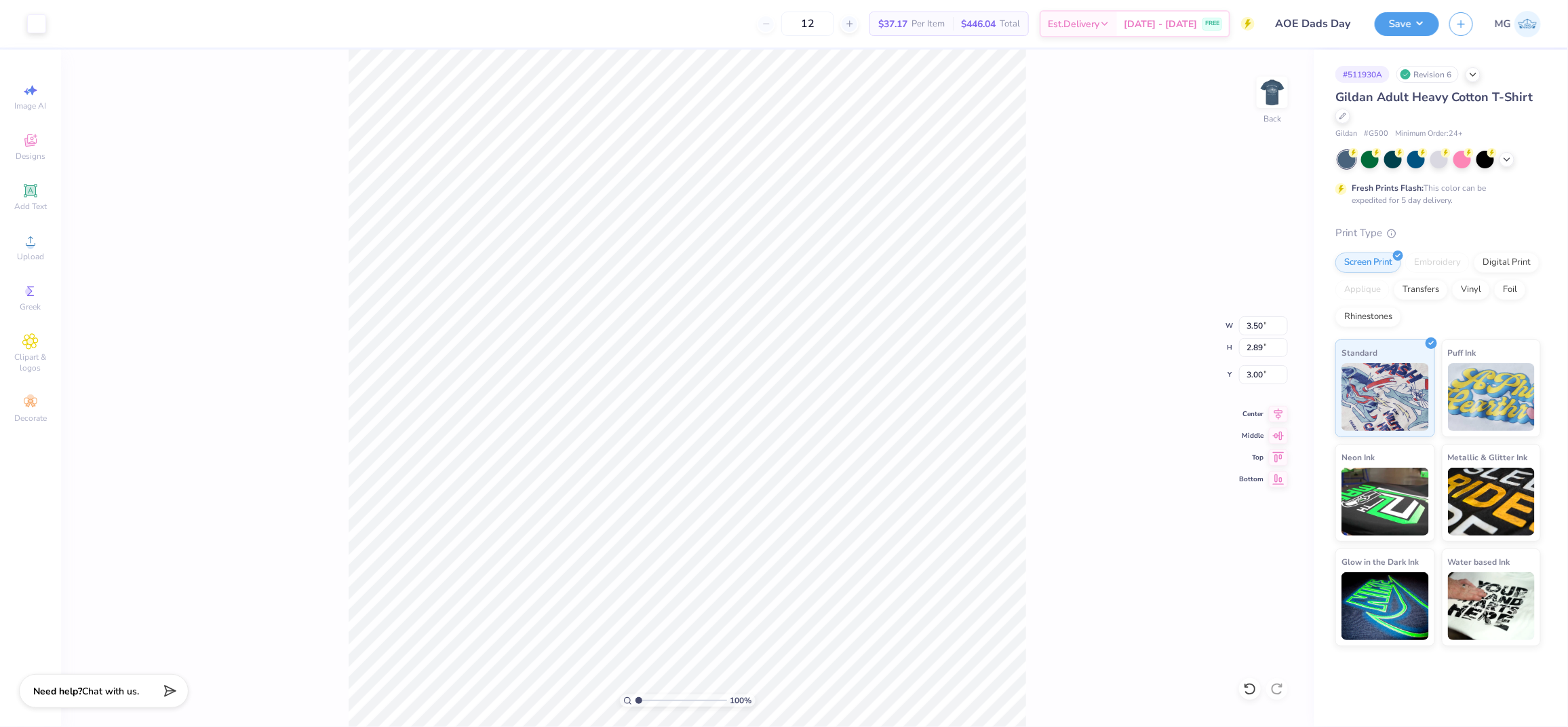
click at [1032, 250] on div "100 % Back W 3.50 3.50 " H 2.89 2.89 " Y 3.00 3.00 " Center Middle Top Bottom" at bounding box center [687, 388] width 1253 height 678
click at [1281, 98] on img at bounding box center [1272, 92] width 54 height 54
click at [1257, 86] on img at bounding box center [1272, 92] width 54 height 54
click at [1430, 21] on button "Save" at bounding box center [1407, 22] width 65 height 24
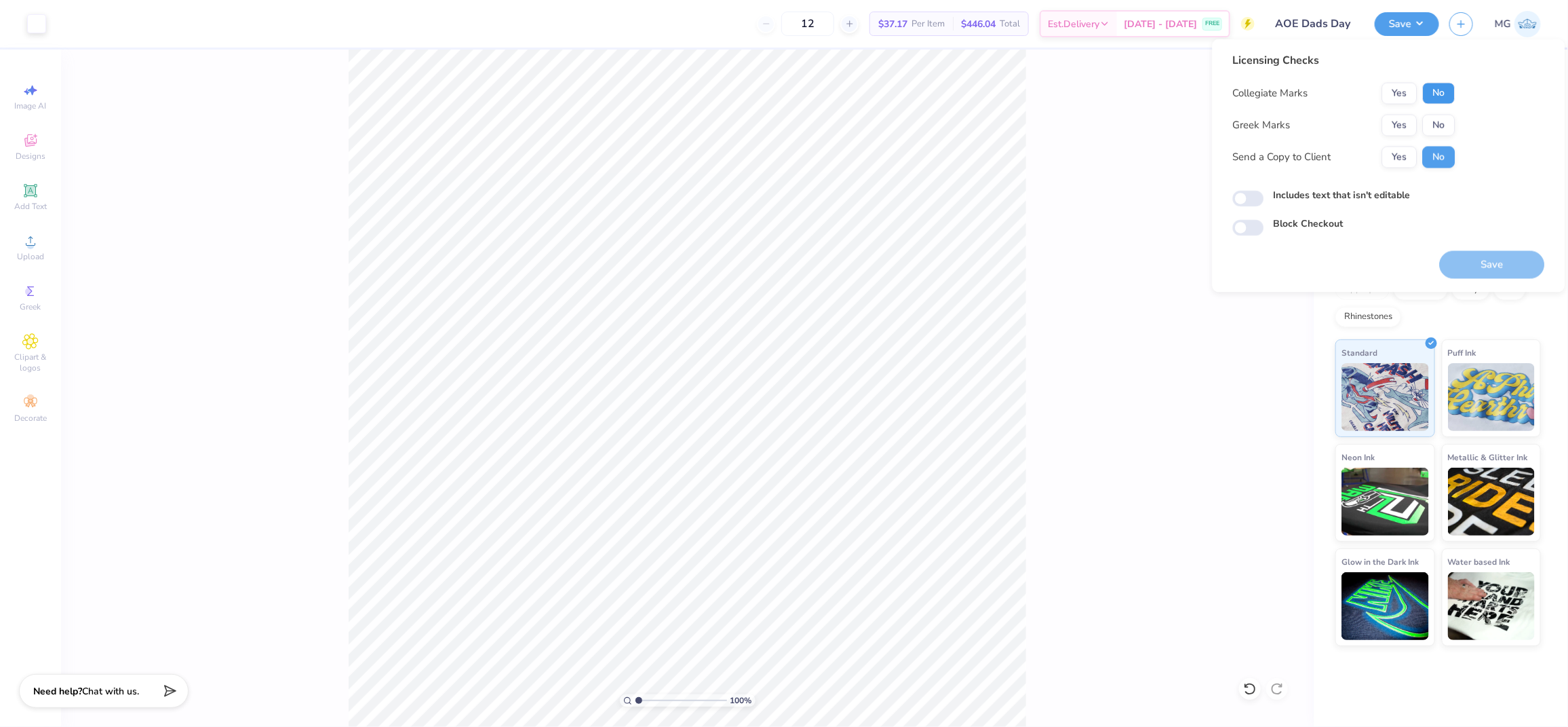
click at [1434, 90] on button "No" at bounding box center [1439, 93] width 32 height 22
click at [1388, 134] on button "Yes" at bounding box center [1399, 125] width 35 height 22
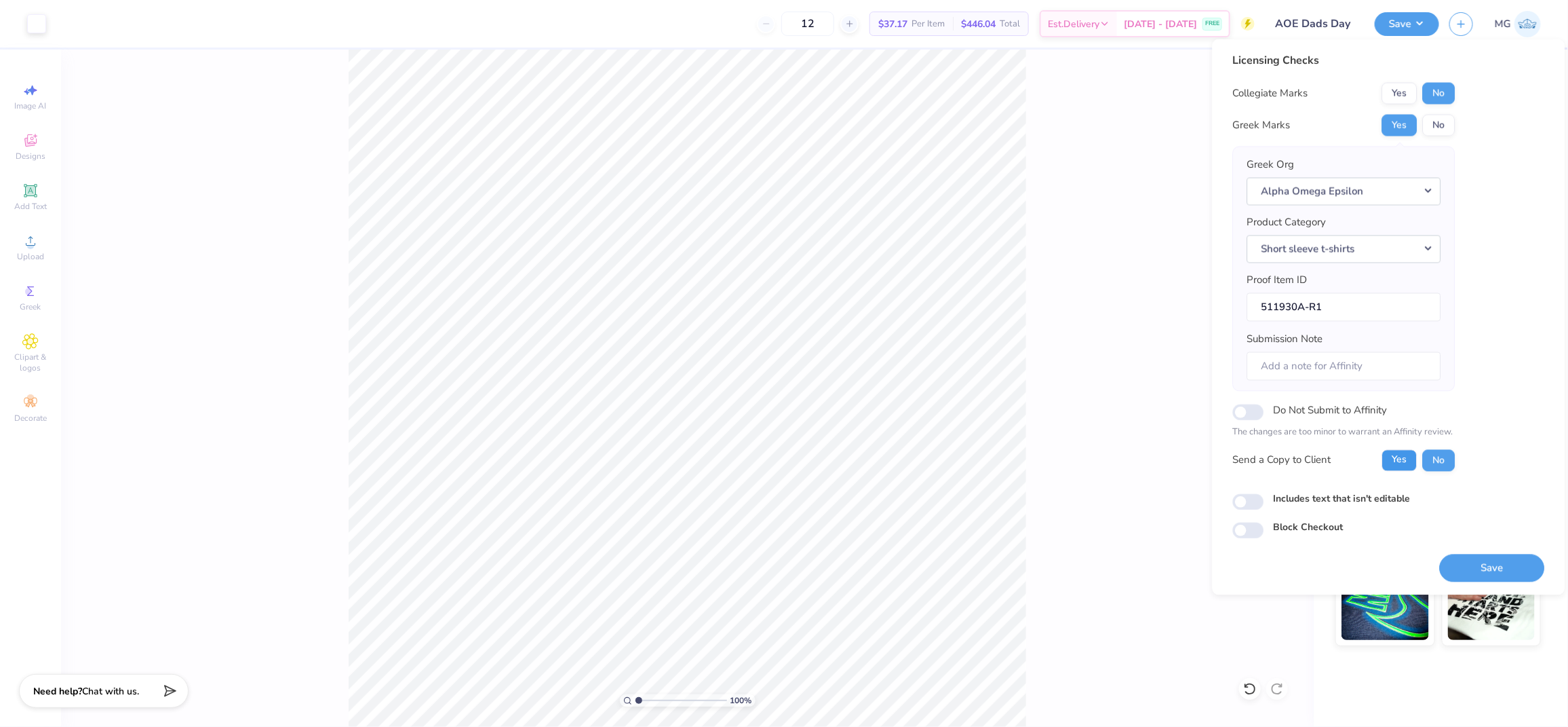
click at [1388, 459] on button "Yes" at bounding box center [1399, 460] width 35 height 22
click at [1249, 503] on input "Includes text that isn't editable" at bounding box center [1248, 501] width 31 height 16
checkbox input "true"
click at [1452, 565] on button "Save" at bounding box center [1492, 567] width 105 height 28
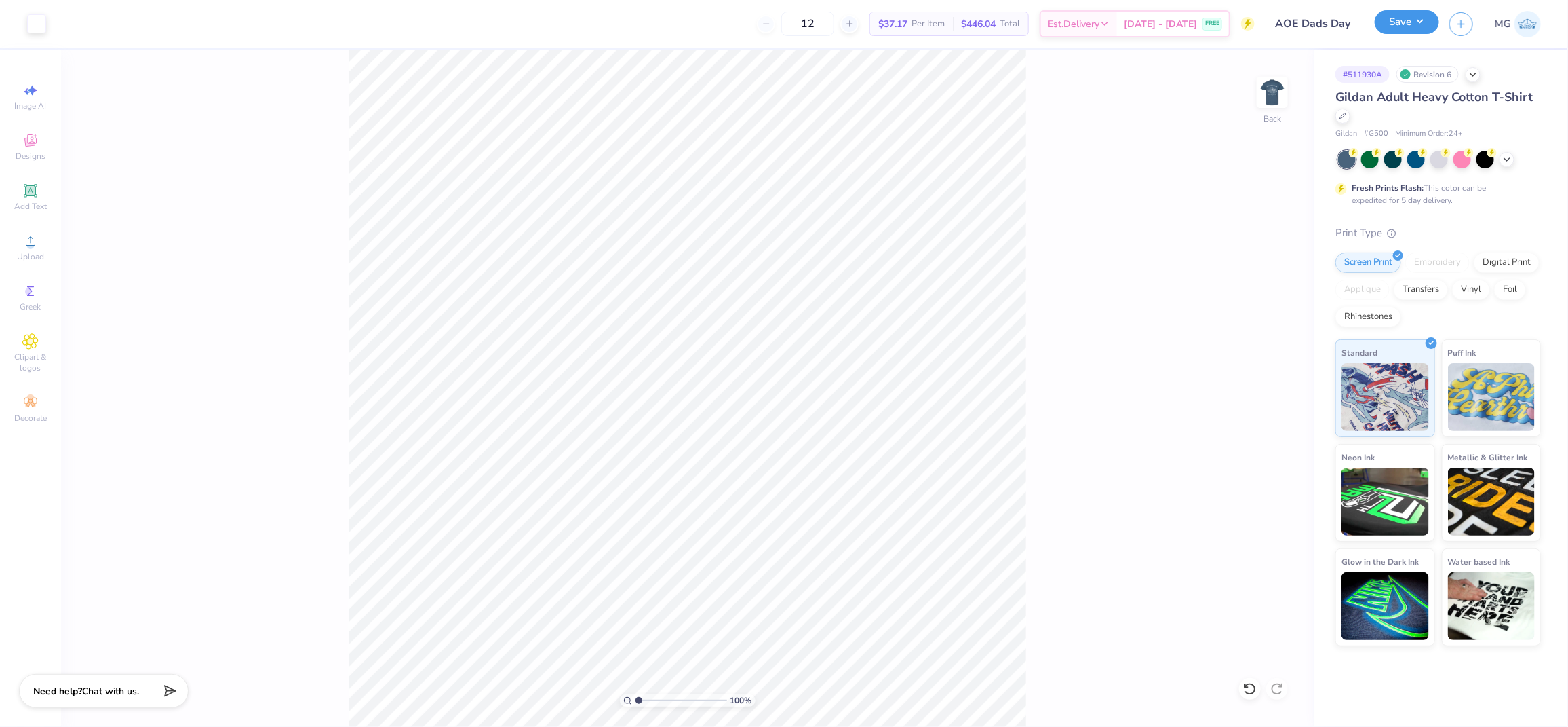
click at [1420, 14] on button "Save" at bounding box center [1407, 22] width 65 height 24
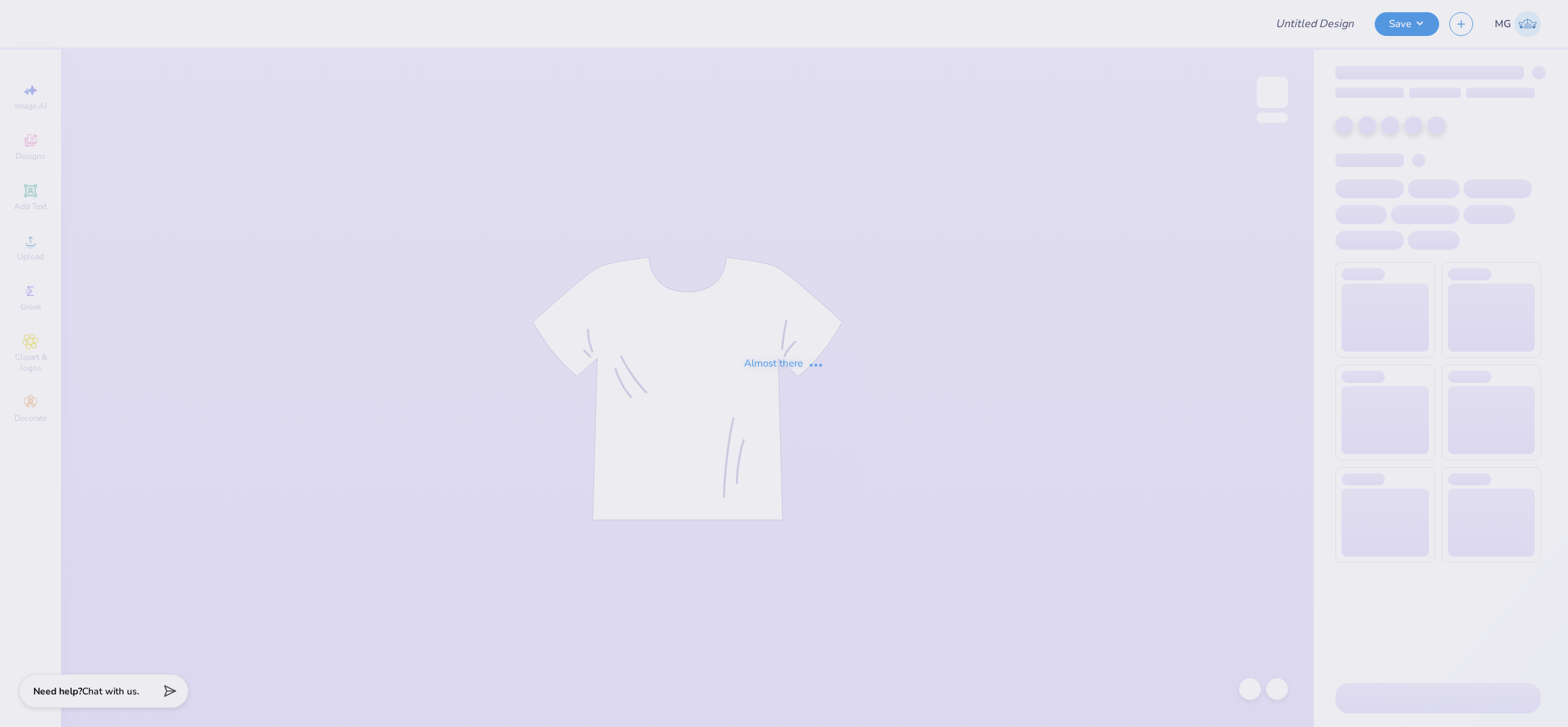
type input "Phi Sigma"
